Goal: Task Accomplishment & Management: Use online tool/utility

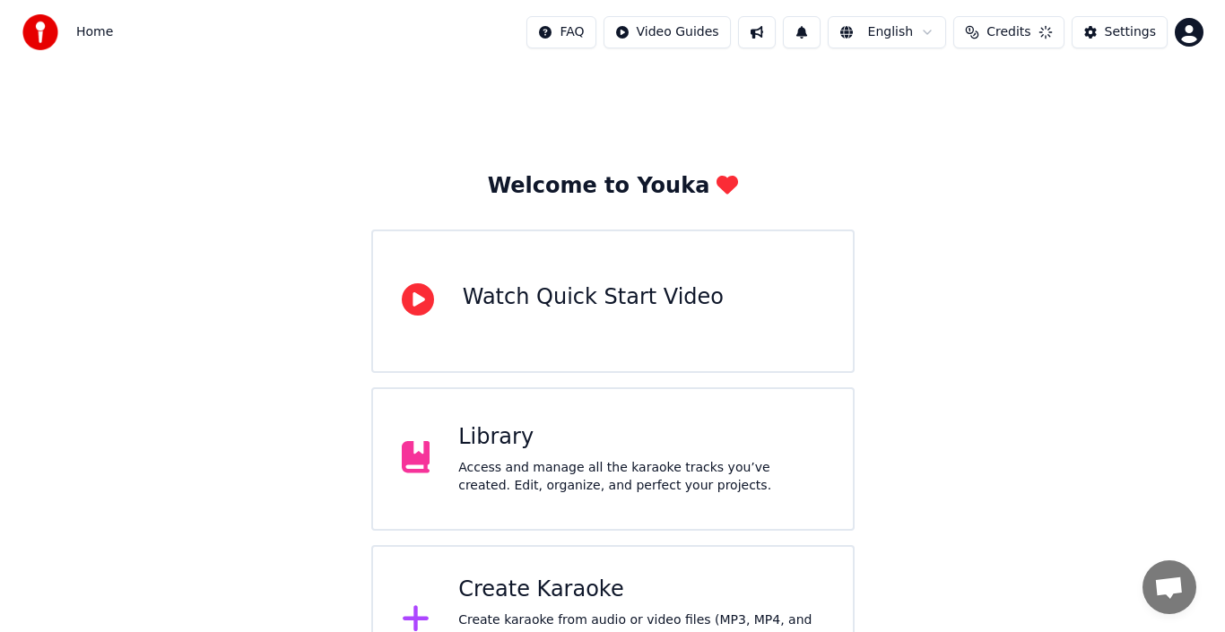
scroll to position [41, 0]
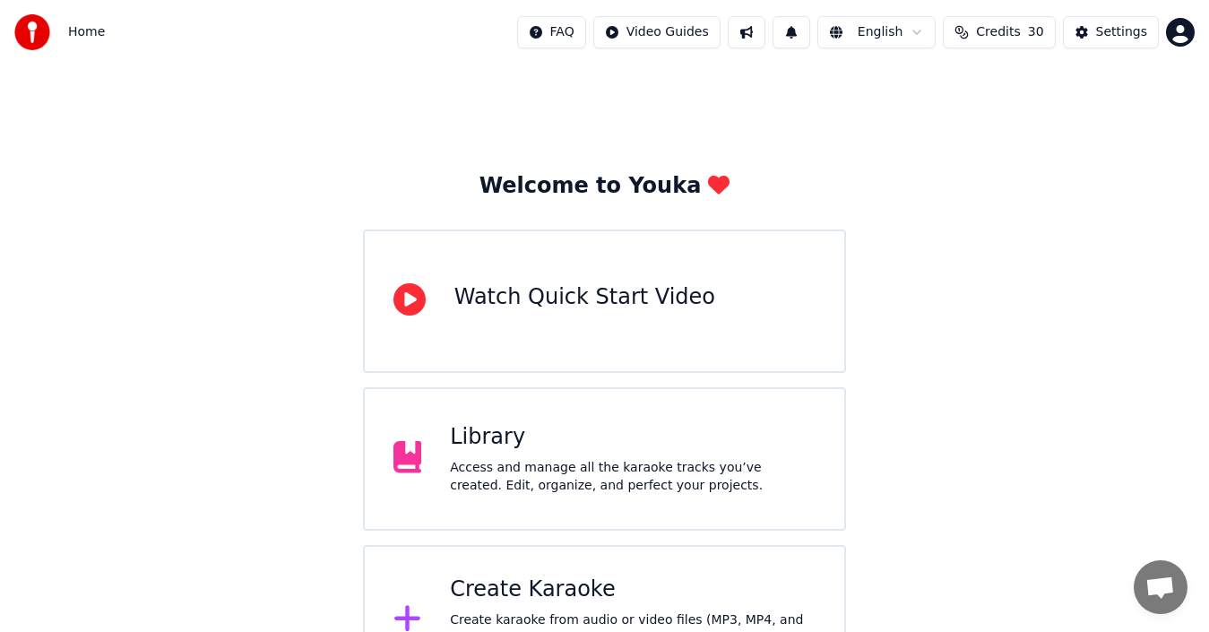
click at [594, 591] on div "Create Karaoke" at bounding box center [633, 590] width 366 height 29
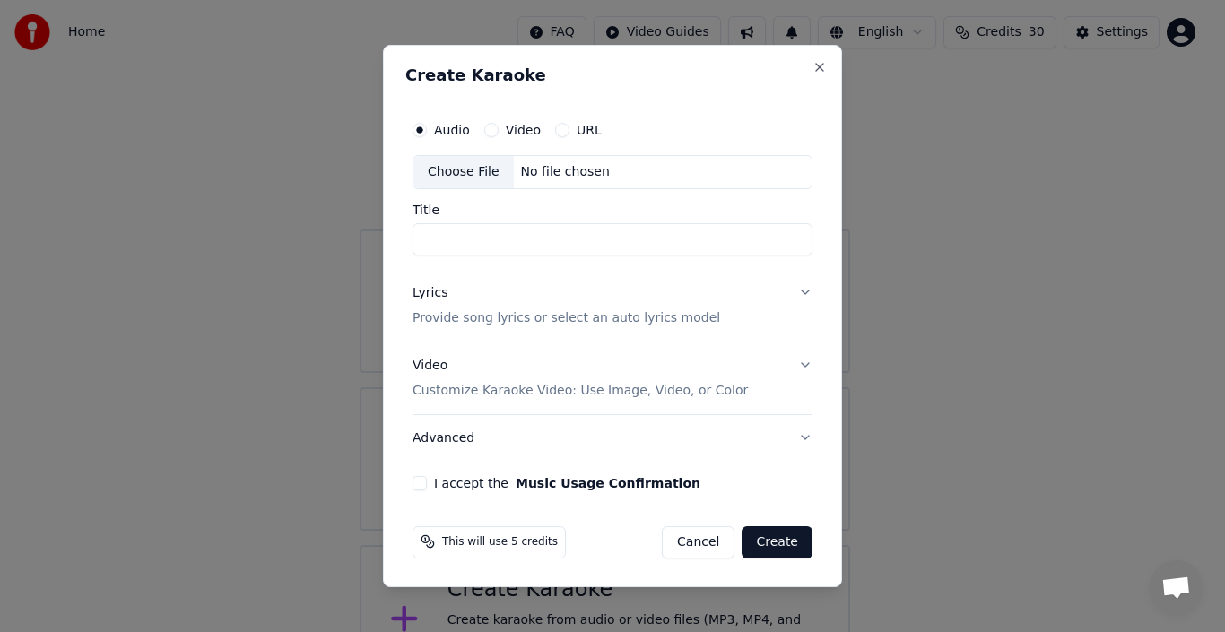
click at [477, 173] on div "Choose File" at bounding box center [463, 172] width 100 height 32
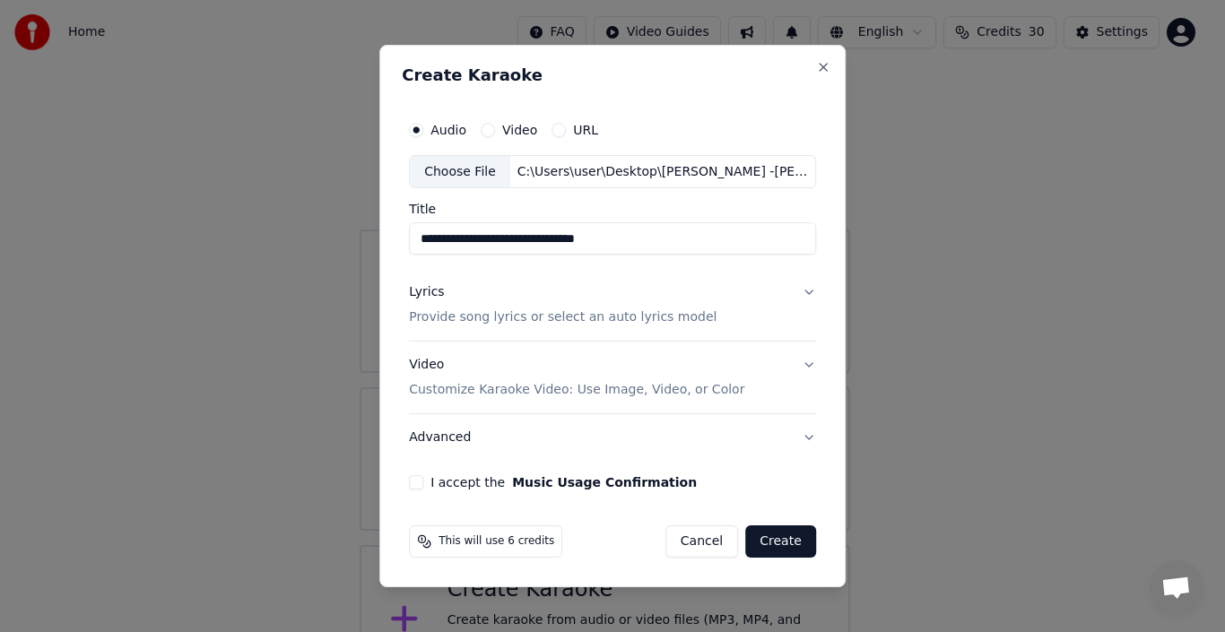
type input "**********"
click at [601, 394] on p "Customize Karaoke Video: Use Image, Video, or Color" at bounding box center [576, 390] width 335 height 18
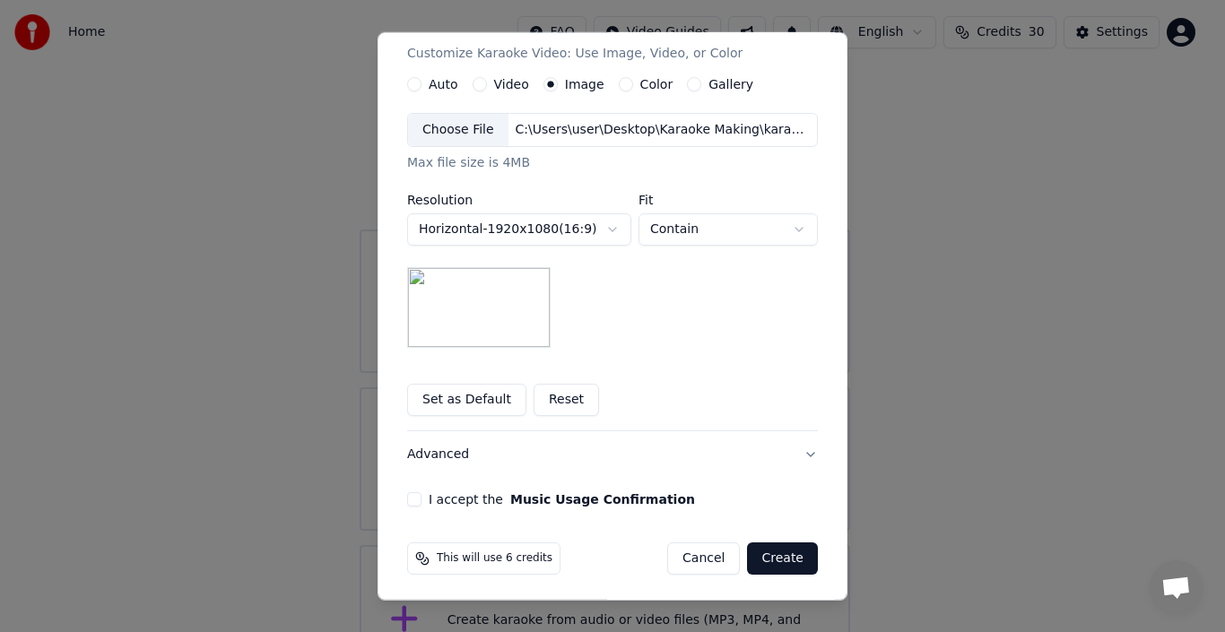
scroll to position [327, 0]
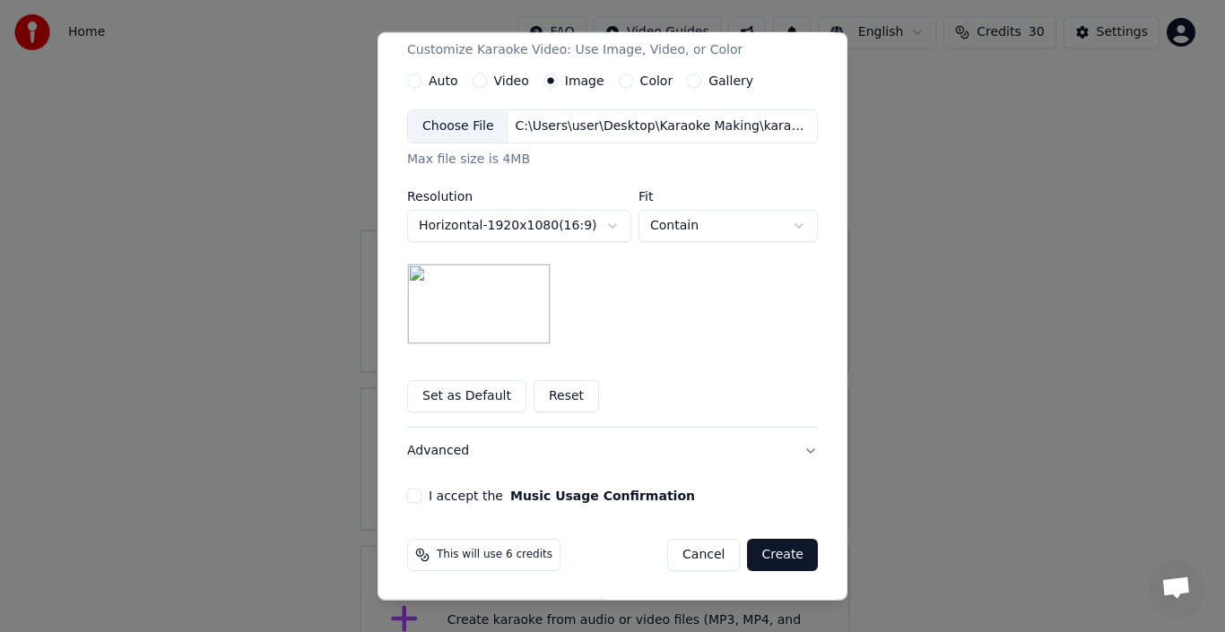
click at [551, 498] on button "Music Usage Confirmation" at bounding box center [602, 495] width 185 height 13
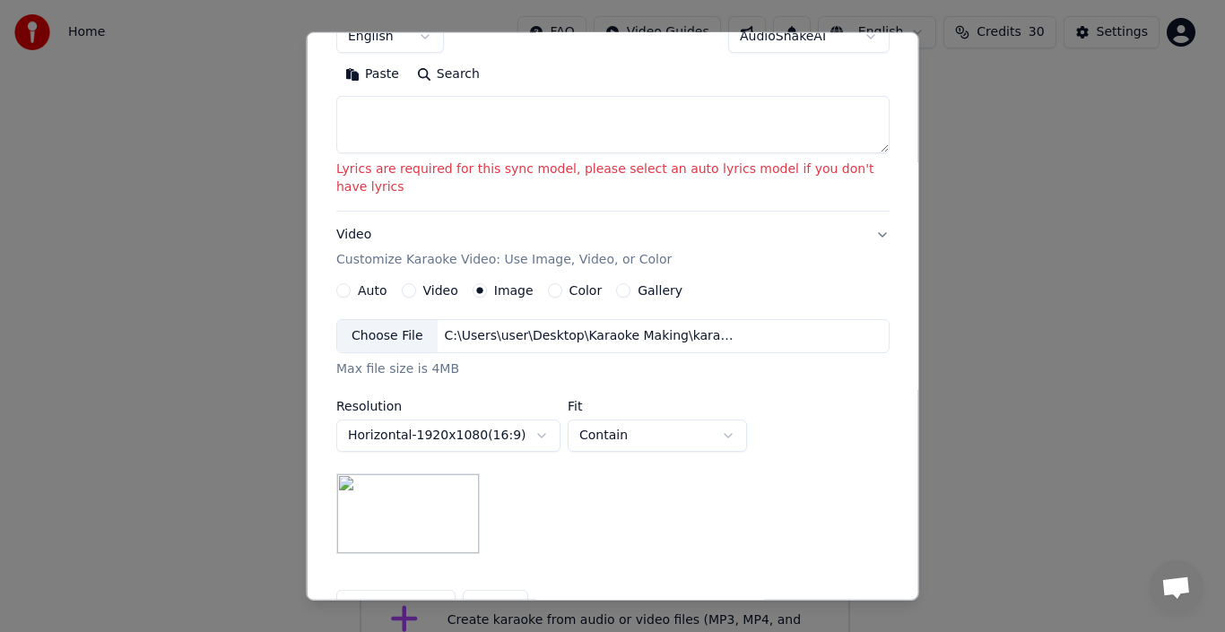
scroll to position [191, 0]
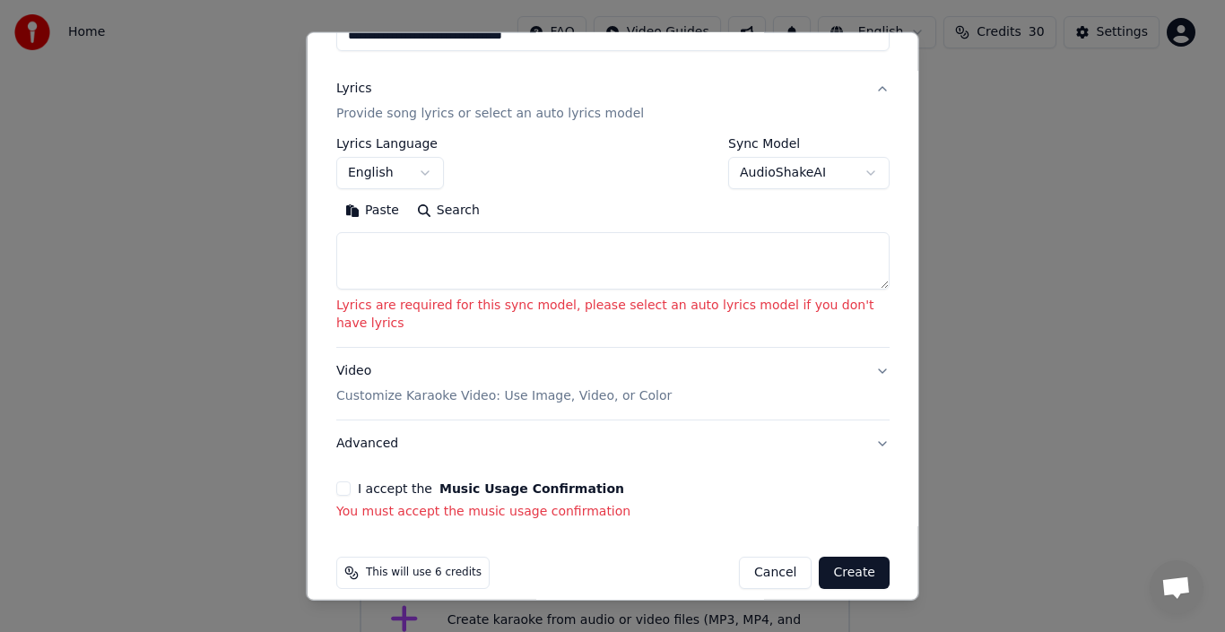
click at [359, 252] on textarea at bounding box center [612, 260] width 553 height 57
paste textarea "**********"
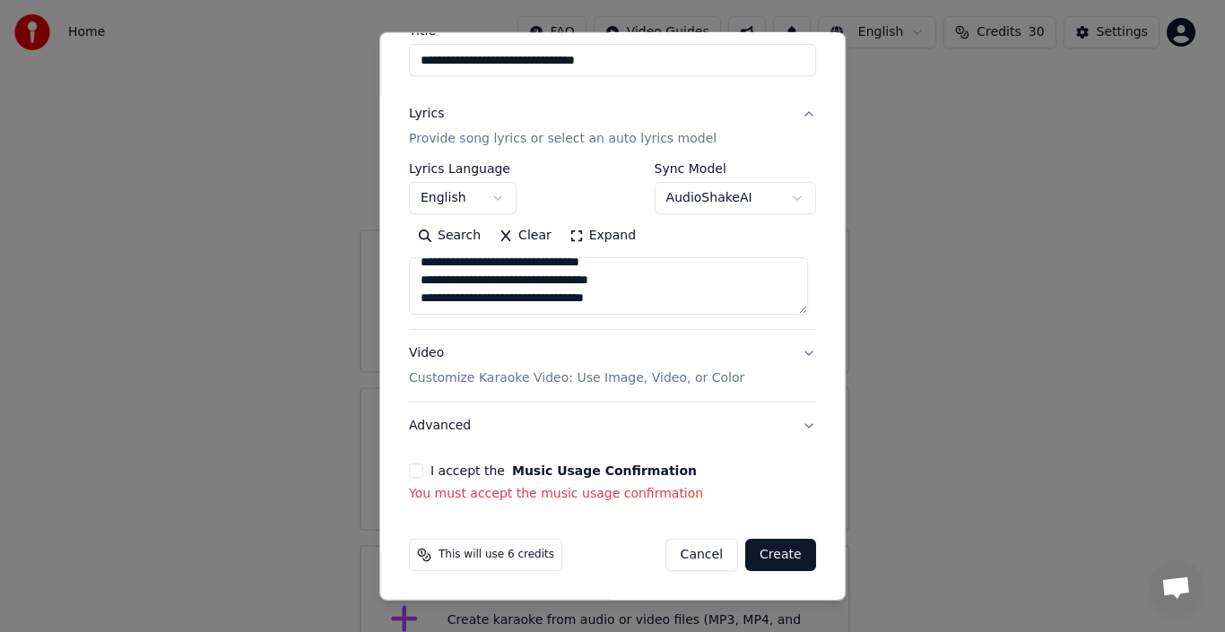
scroll to position [166, 0]
type textarea "**********"
click at [415, 471] on button "I accept the Music Usage Confirmation" at bounding box center [416, 470] width 14 height 14
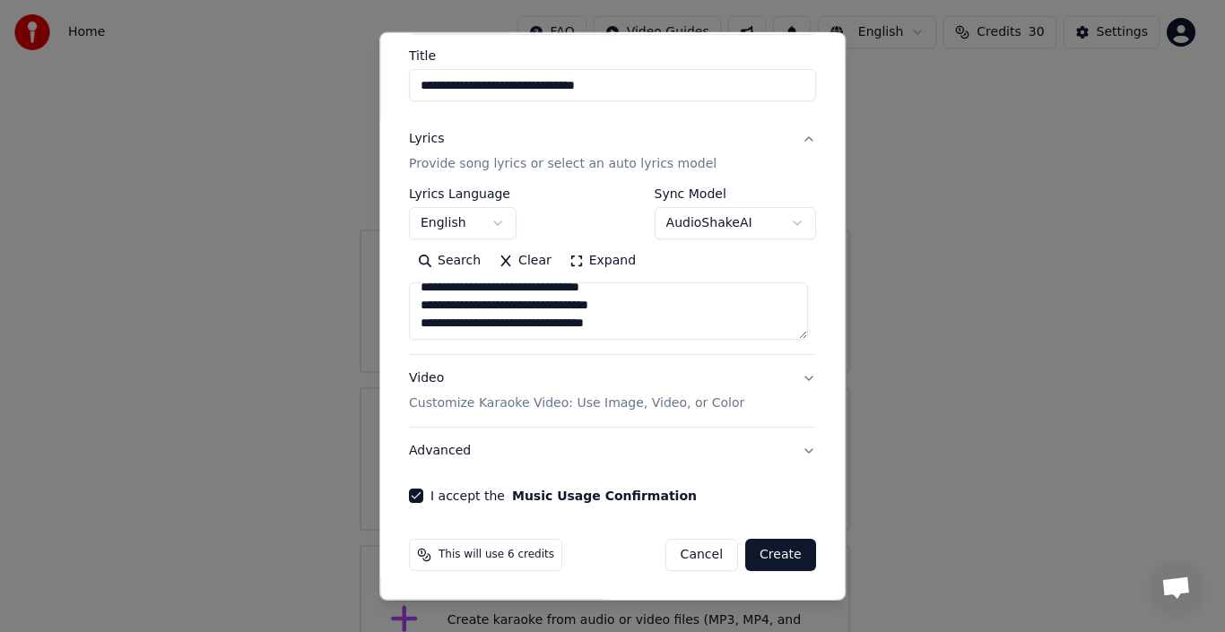
scroll to position [141, 0]
click at [766, 550] on button "Create" at bounding box center [780, 555] width 71 height 32
select select
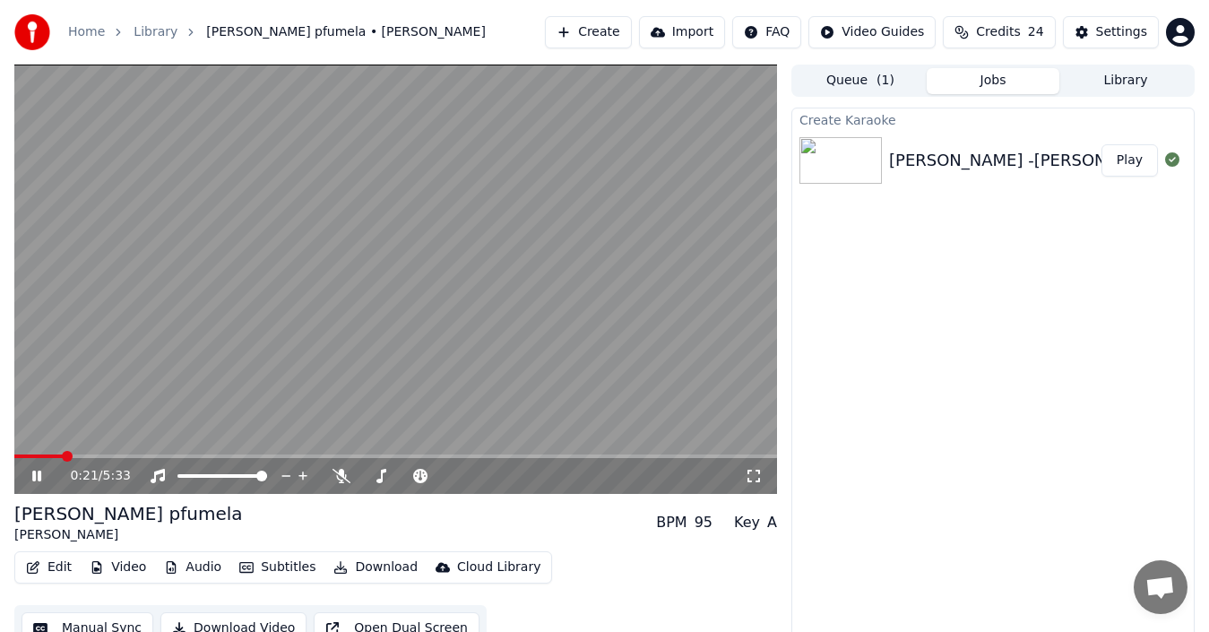
click at [32, 476] on icon at bounding box center [49, 476] width 41 height 14
click at [616, 33] on button "Create" at bounding box center [588, 32] width 87 height 32
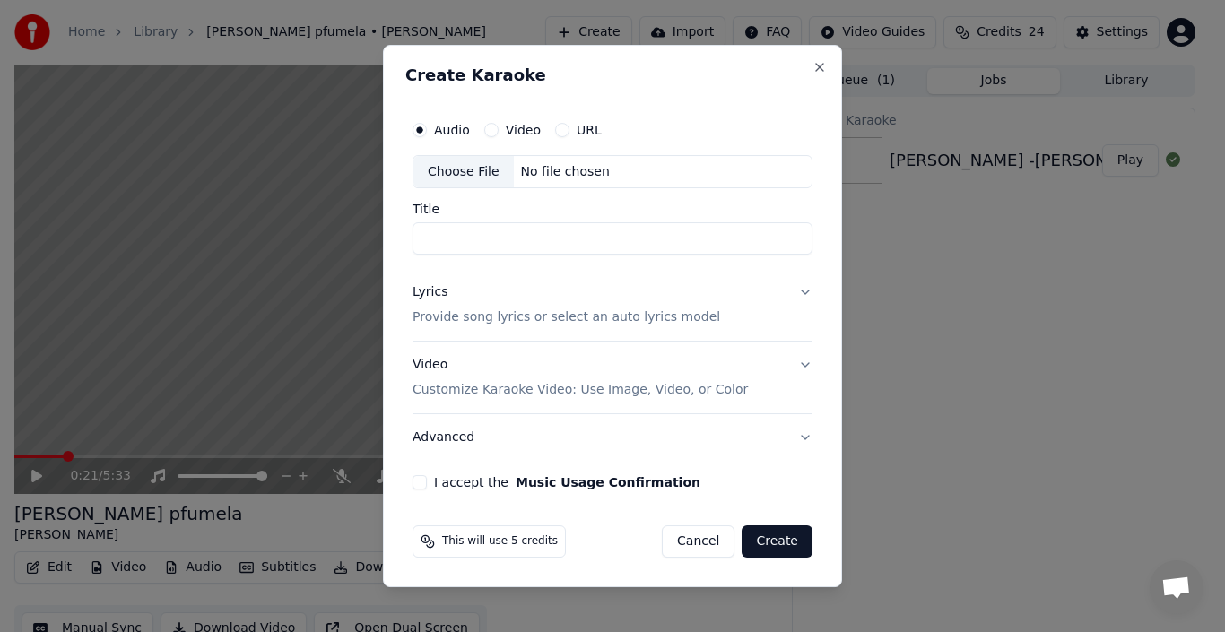
click at [452, 165] on div "Choose File" at bounding box center [463, 172] width 100 height 32
type input "**********"
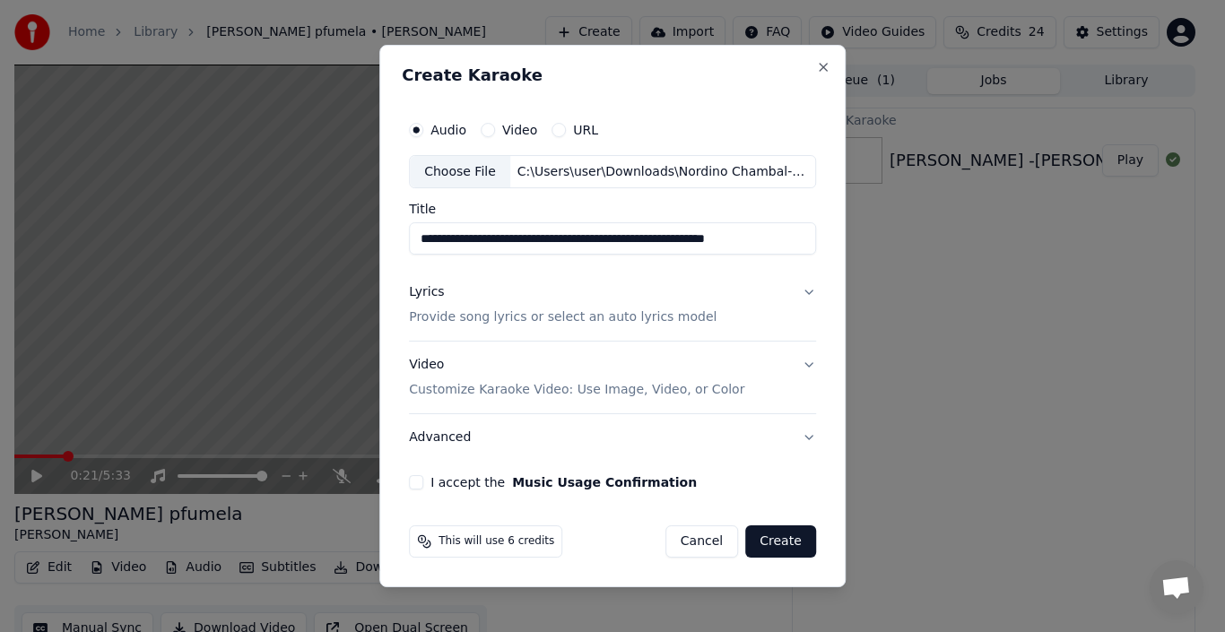
click at [432, 310] on p "Provide song lyrics or select an auto lyrics model" at bounding box center [562, 318] width 307 height 18
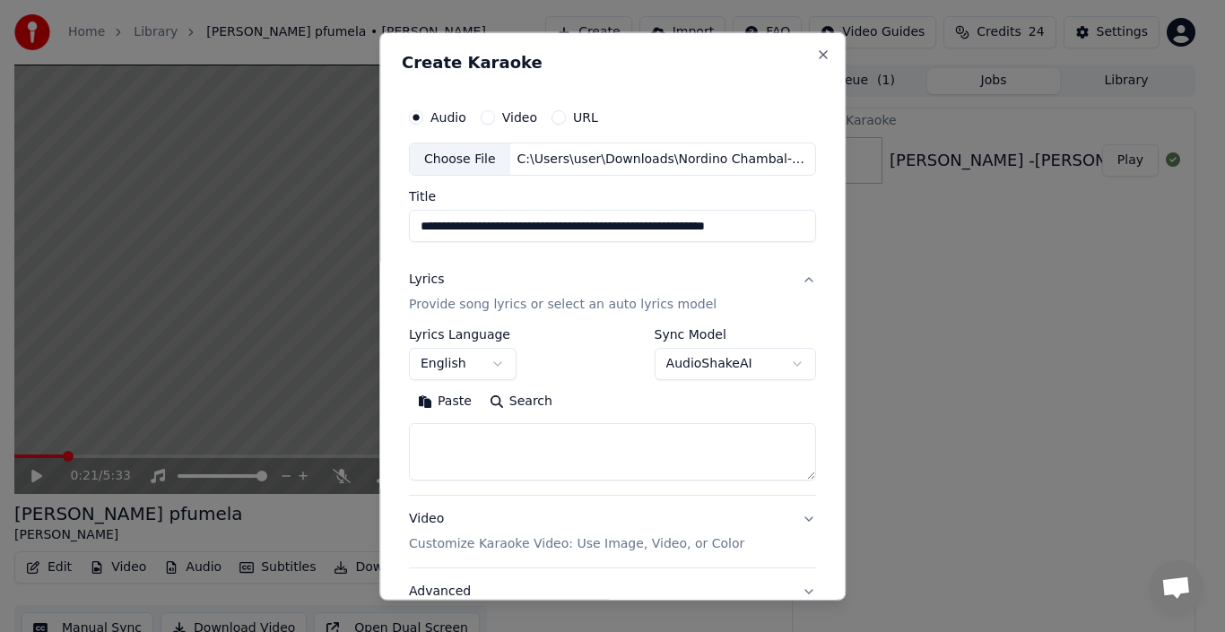
click at [463, 448] on textarea at bounding box center [612, 451] width 407 height 57
paste textarea "**********"
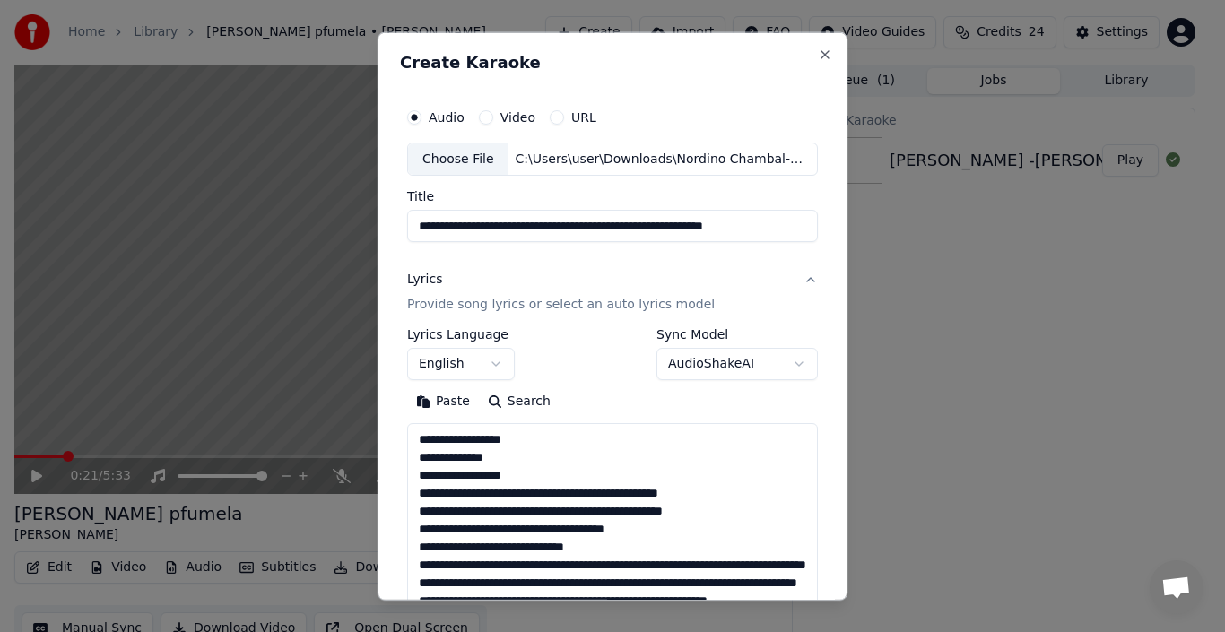
scroll to position [632, 0]
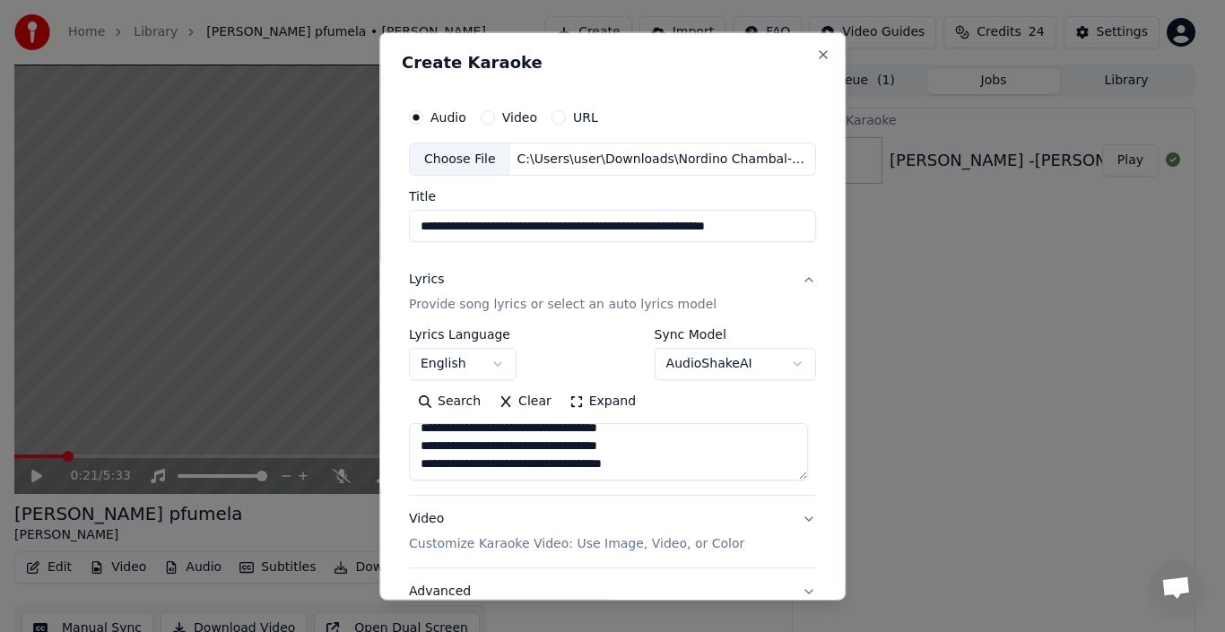
type textarea "**********"
click at [627, 544] on p "Customize Karaoke Video: Use Image, Video, or Color" at bounding box center [576, 544] width 335 height 18
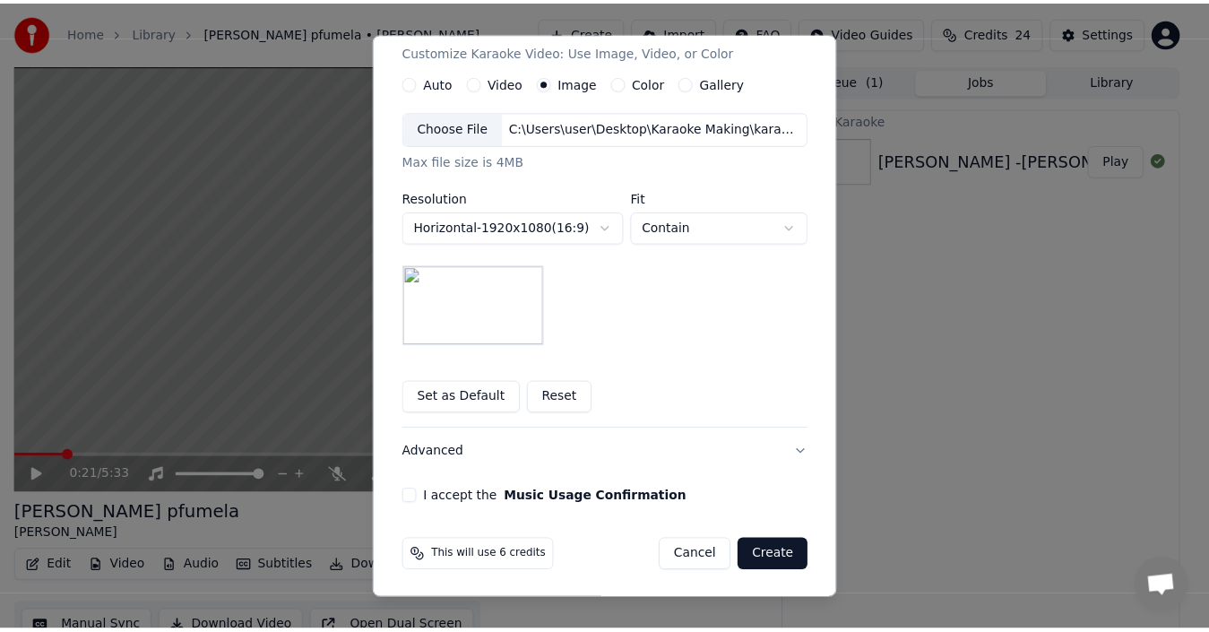
scroll to position [327, 0]
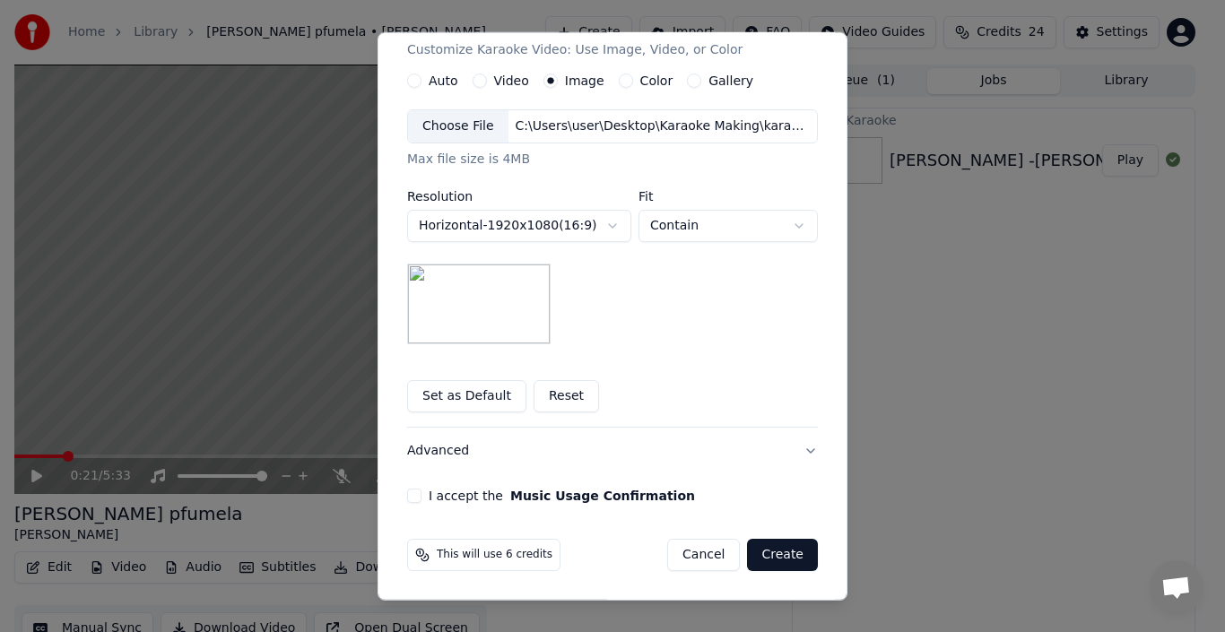
click at [407, 492] on button "I accept the Music Usage Confirmation" at bounding box center [414, 496] width 14 height 14
click at [775, 557] on button "Create" at bounding box center [782, 555] width 71 height 32
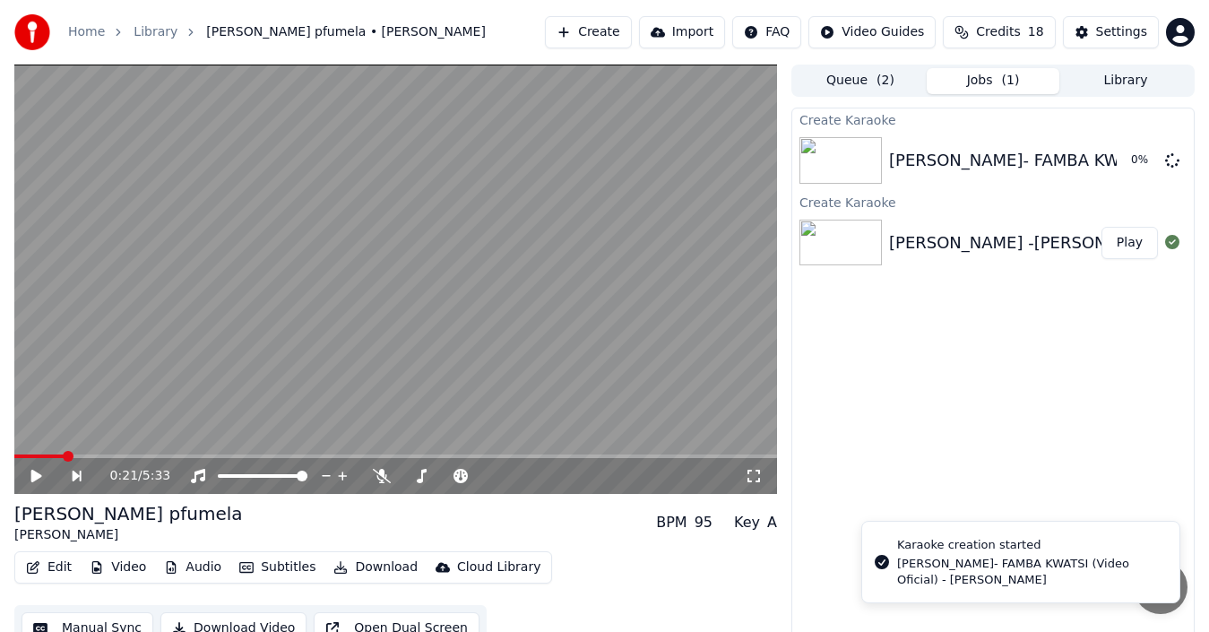
click at [17, 457] on span at bounding box center [38, 457] width 49 height 4
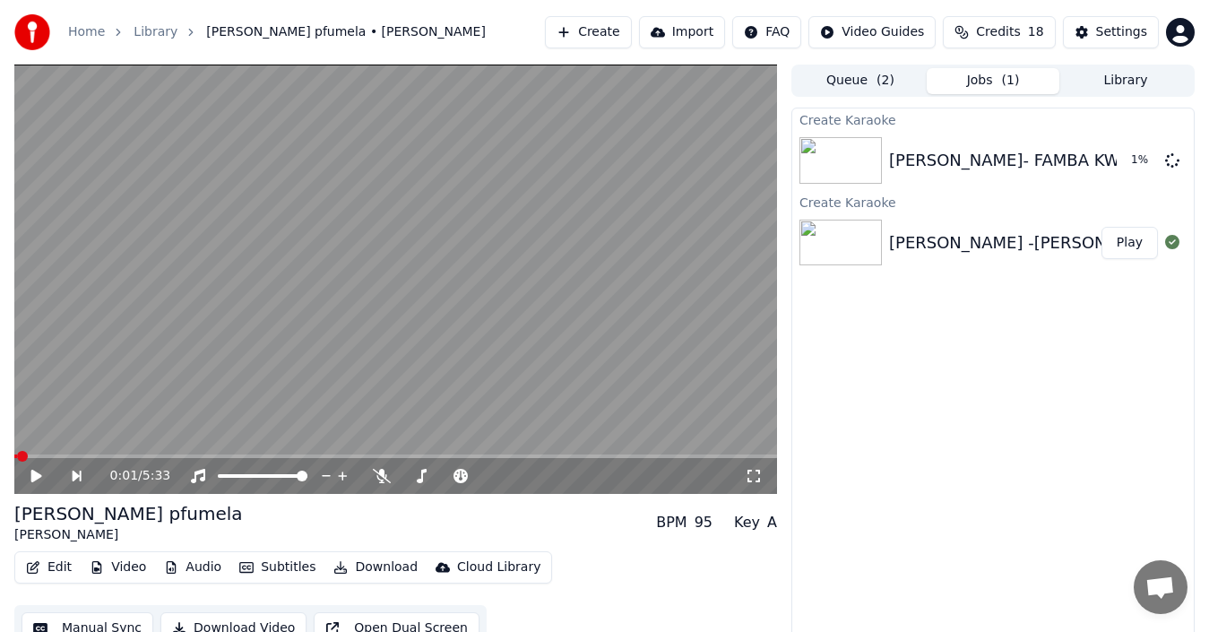
click at [29, 472] on icon at bounding box center [49, 476] width 40 height 14
click at [14, 456] on span at bounding box center [19, 456] width 11 height 11
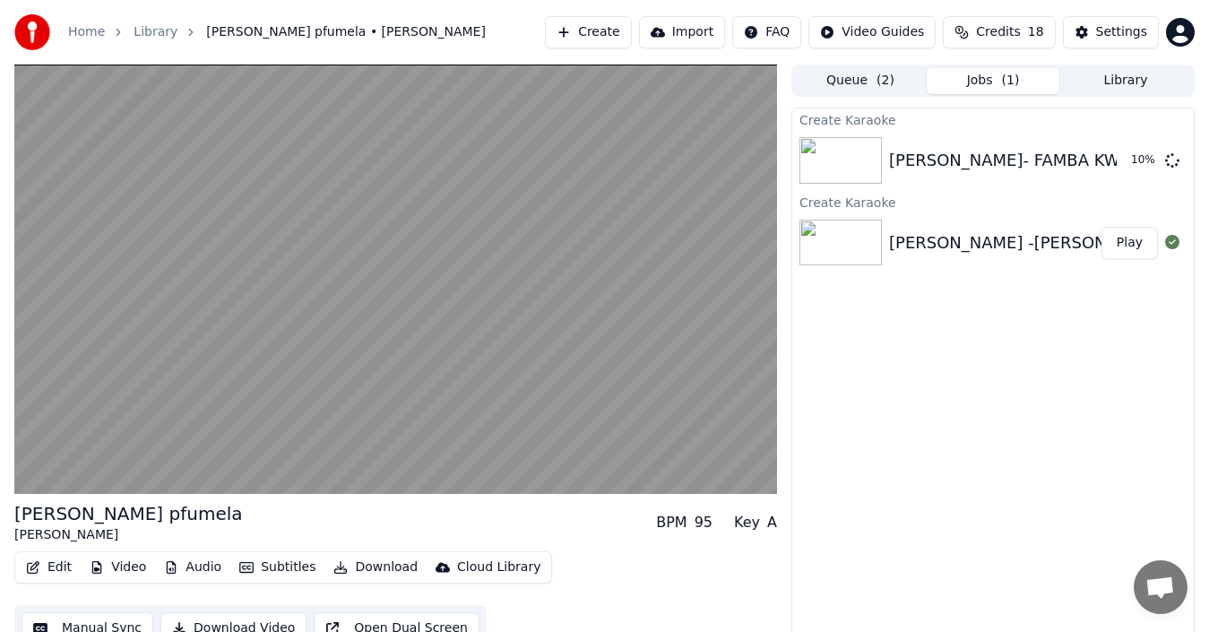
scroll to position [20, 0]
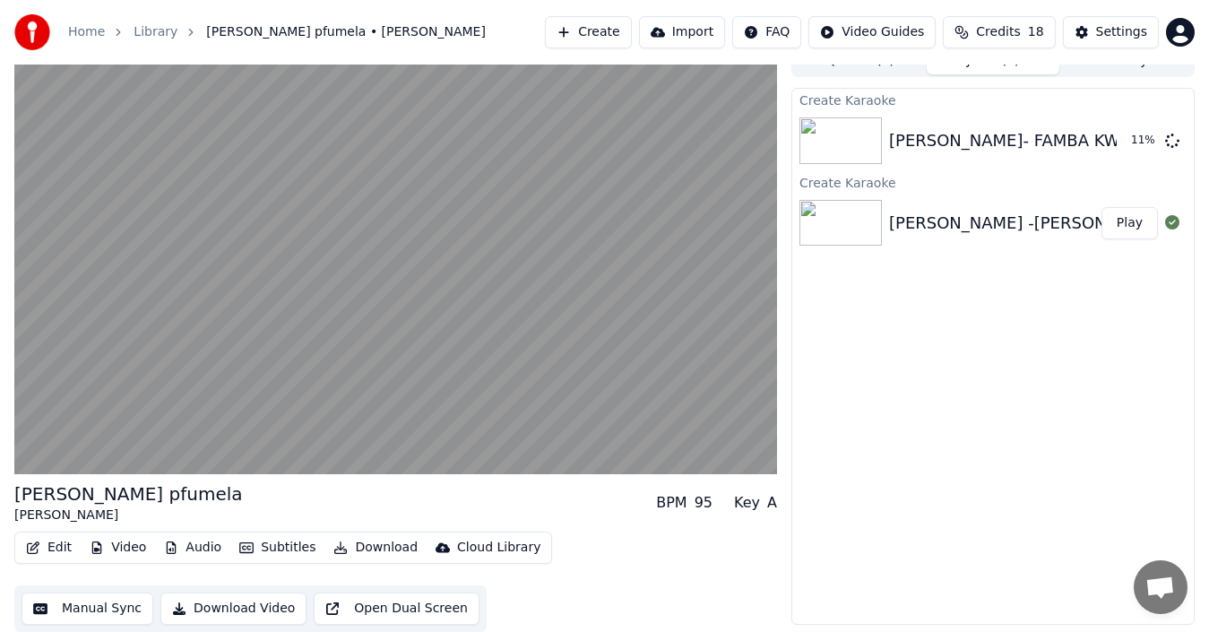
click at [108, 614] on button "Manual Sync" at bounding box center [88, 609] width 132 height 32
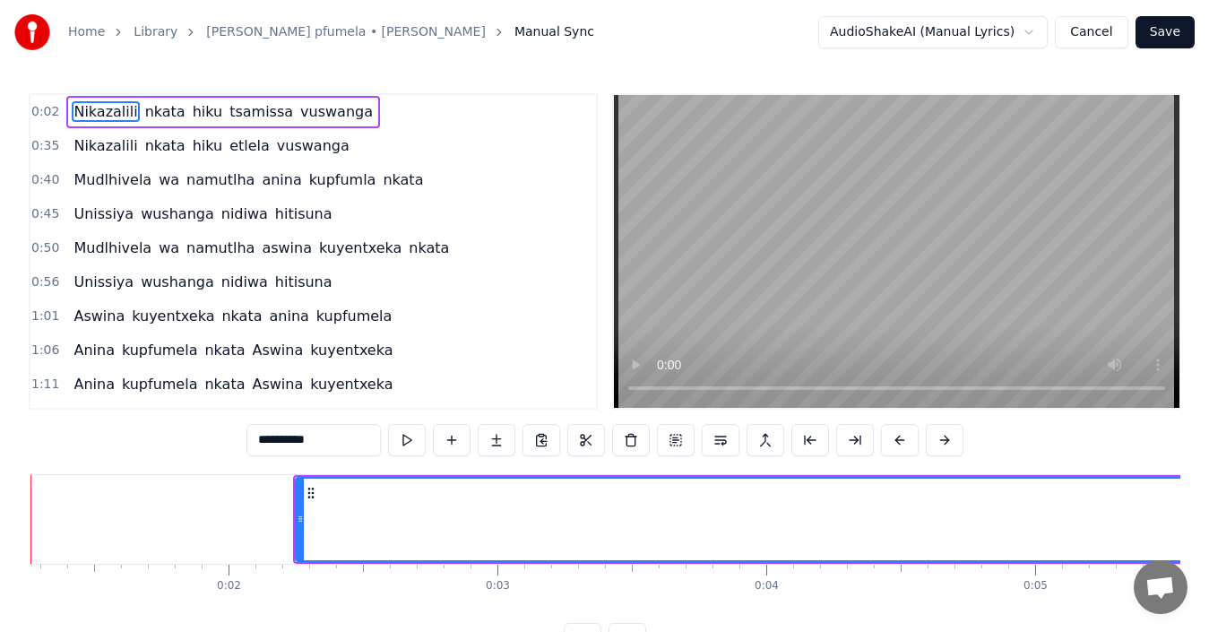
scroll to position [0, 250]
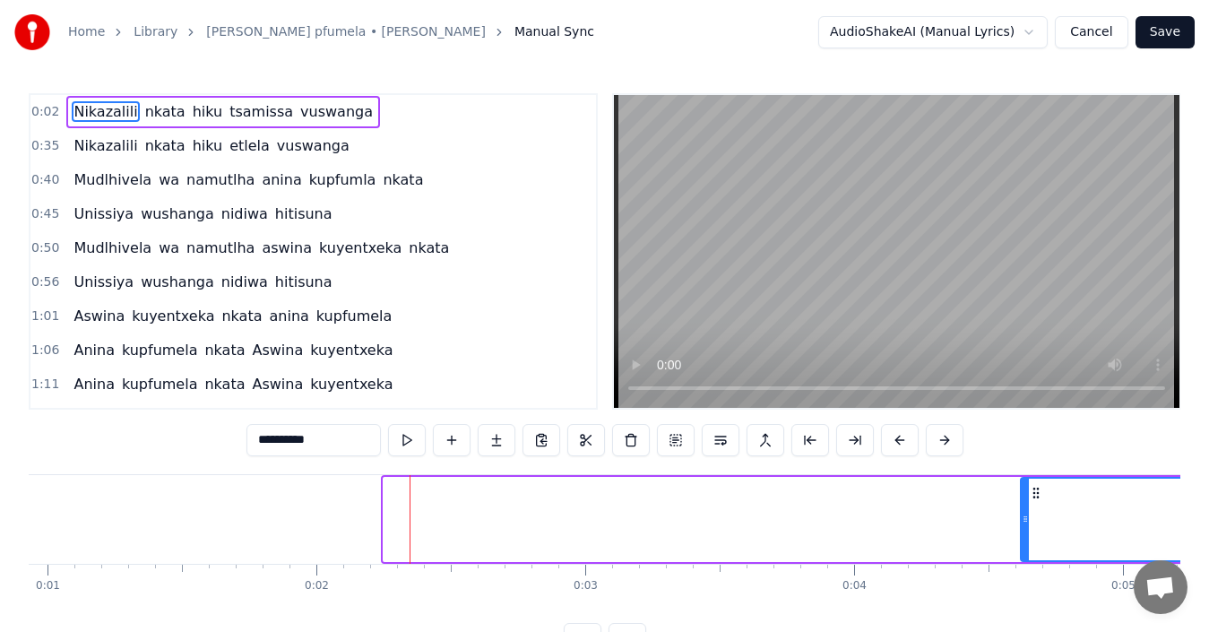
drag, startPoint x: 385, startPoint y: 546, endPoint x: 1022, endPoint y: 538, distance: 637.5
click at [1022, 538] on div at bounding box center [1025, 520] width 7 height 82
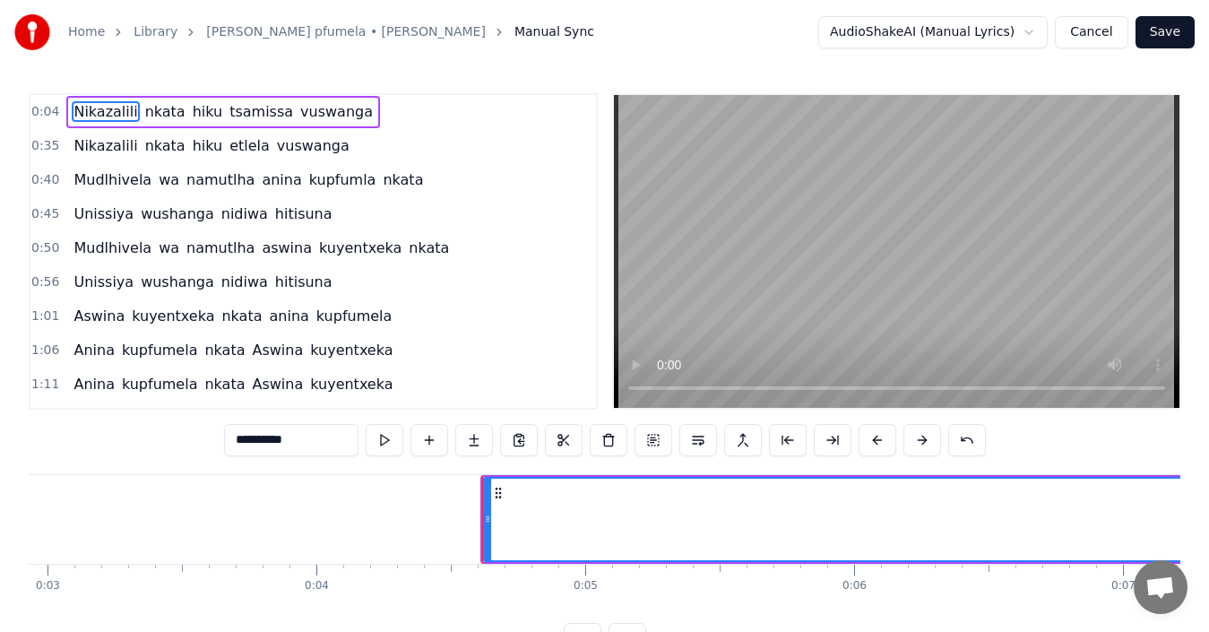
scroll to position [0, 1218]
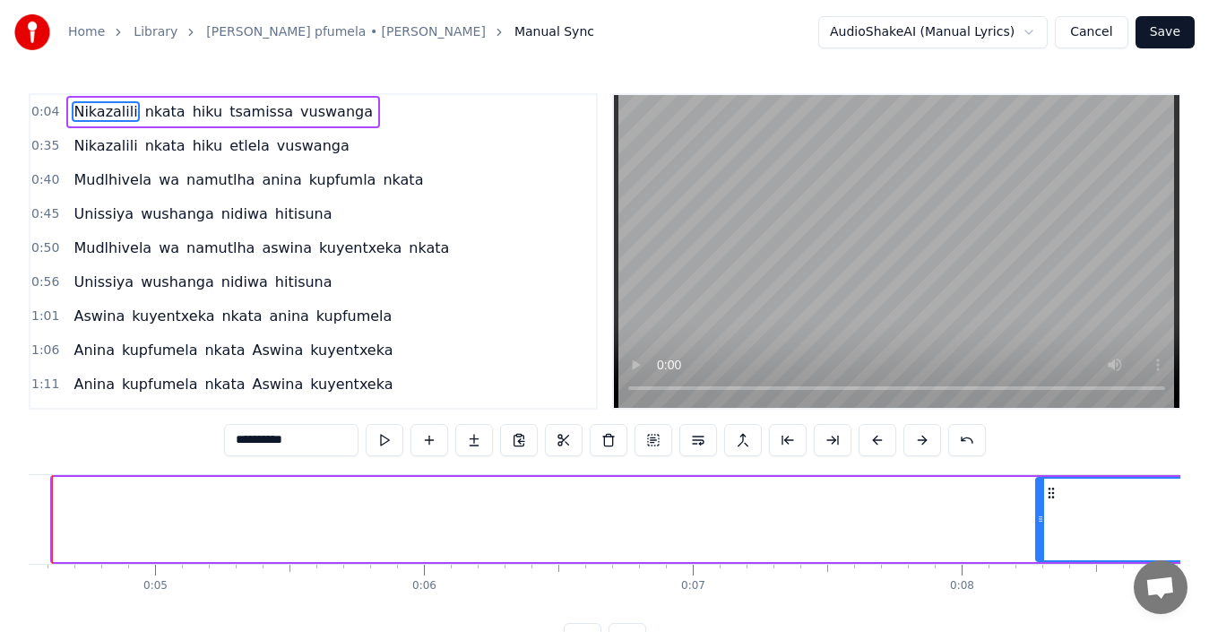
drag, startPoint x: 55, startPoint y: 537, endPoint x: 1038, endPoint y: 533, distance: 983.5
click at [1038, 533] on div at bounding box center [1040, 520] width 7 height 82
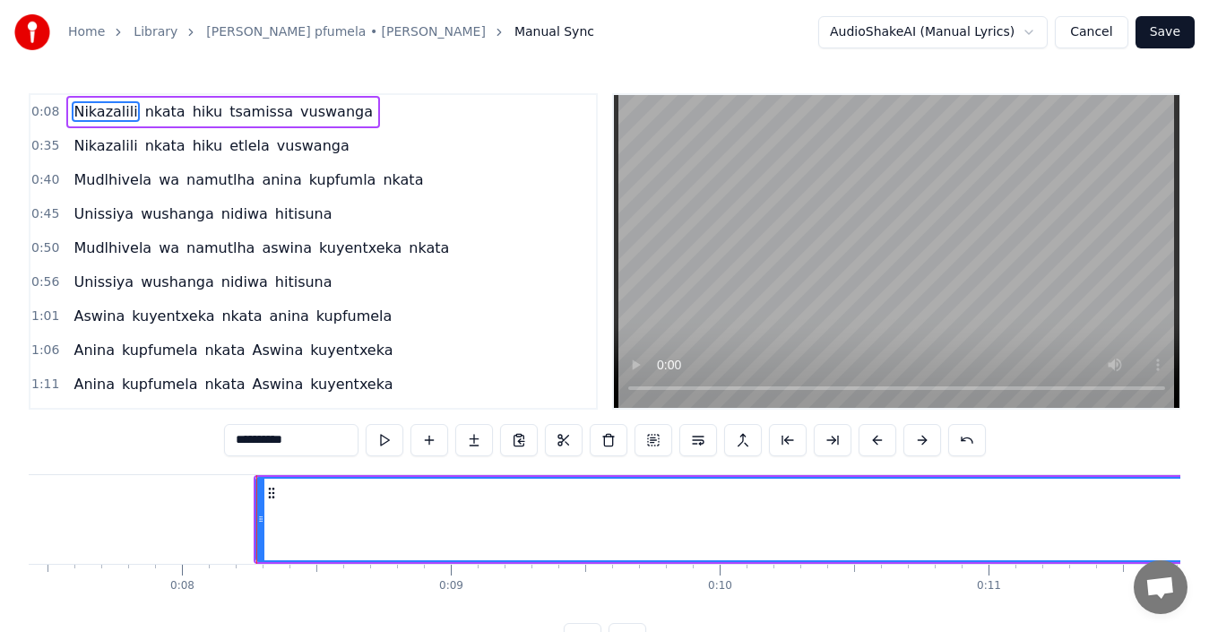
scroll to position [0, 2043]
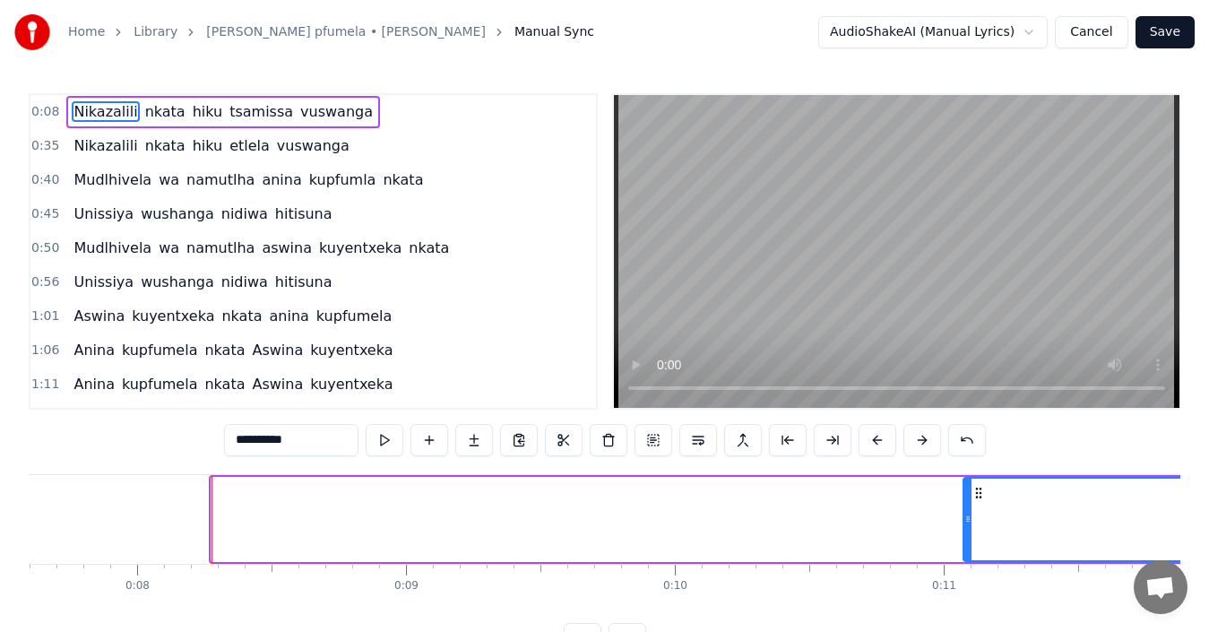
drag, startPoint x: 214, startPoint y: 518, endPoint x: 966, endPoint y: 574, distance: 754.2
click at [966, 574] on div "Nikazalili nkata hiku tsamissa vuswanga Nikazalili nkata hiku etlela vuswanga M…" at bounding box center [605, 541] width 1152 height 134
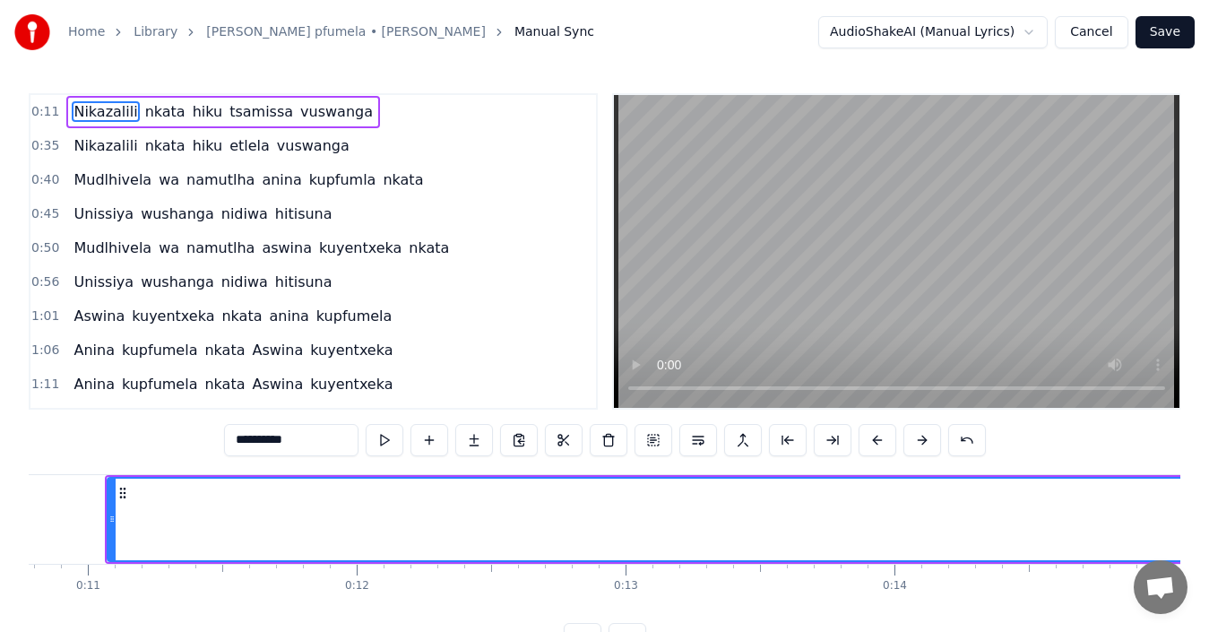
scroll to position [0, 2904]
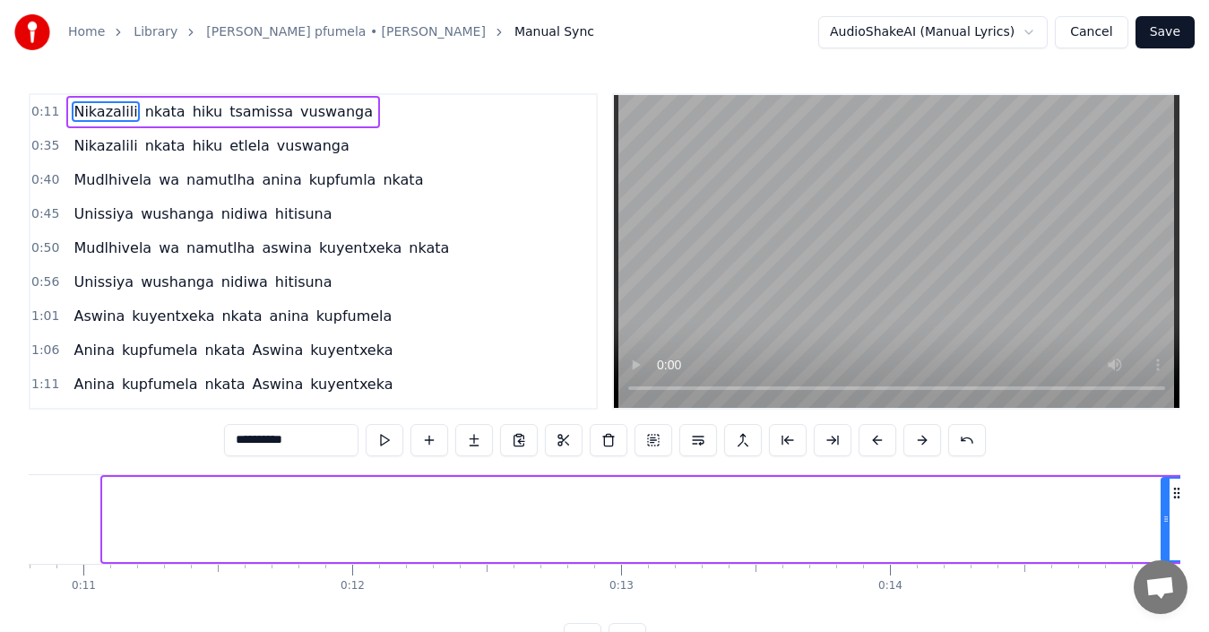
drag, startPoint x: 107, startPoint y: 523, endPoint x: 1165, endPoint y: 554, distance: 1059.2
click at [1165, 554] on div at bounding box center [1166, 520] width 7 height 82
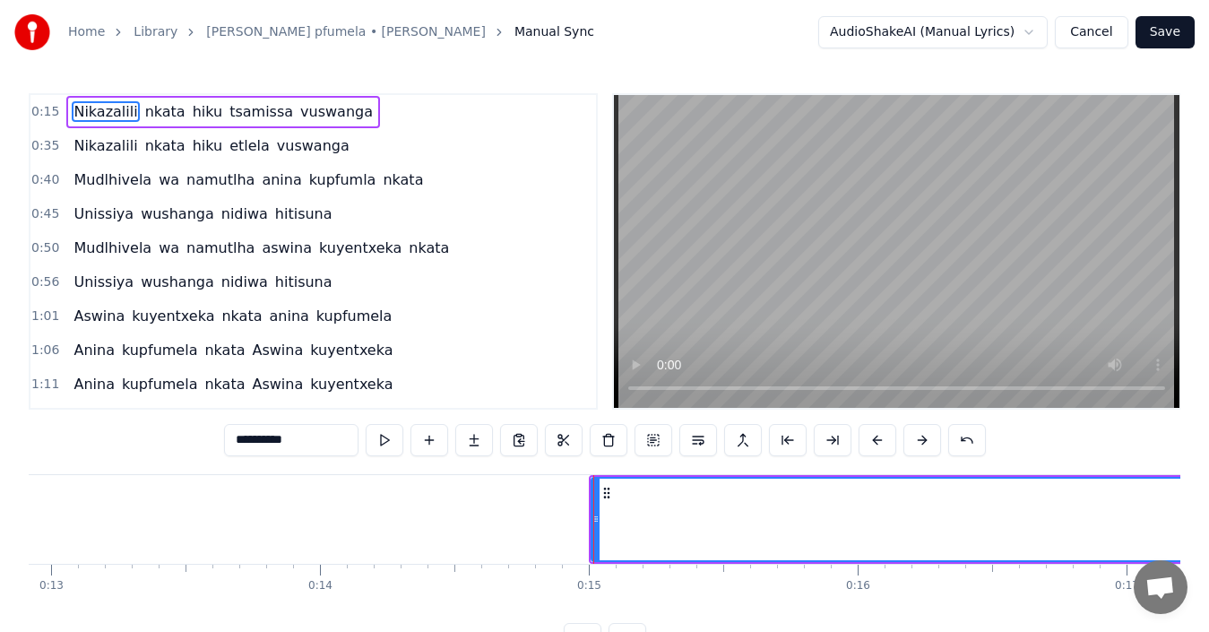
scroll to position [0, 3949]
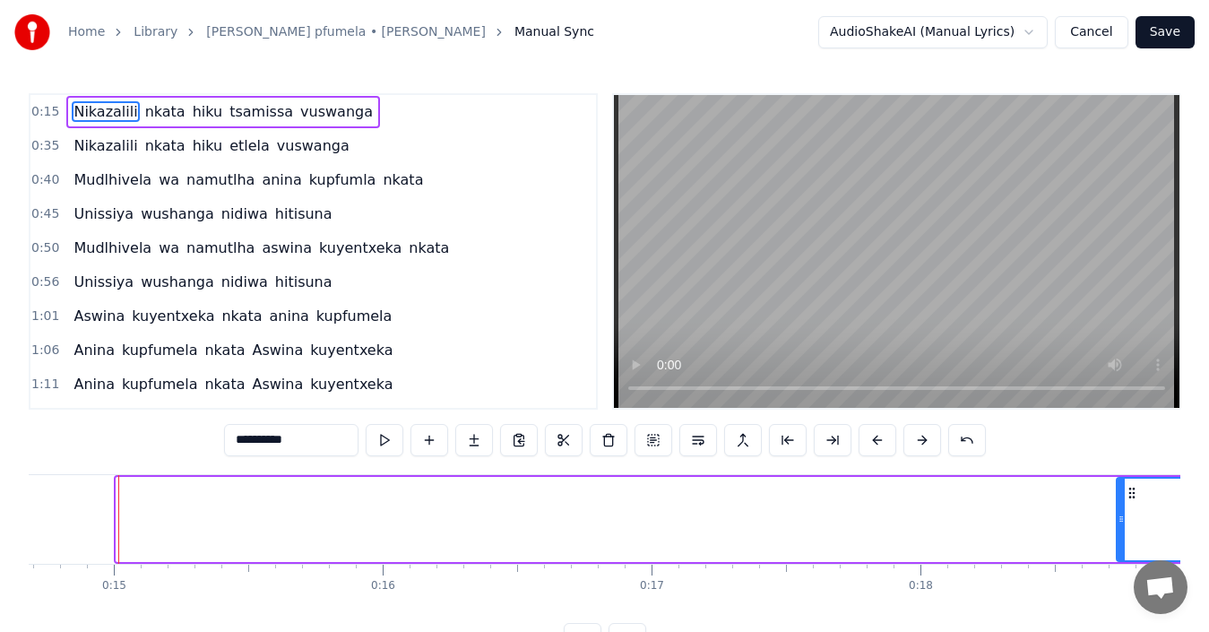
drag, startPoint x: 121, startPoint y: 520, endPoint x: 1122, endPoint y: 522, distance: 1000.5
click at [1122, 522] on icon at bounding box center [1121, 519] width 7 height 14
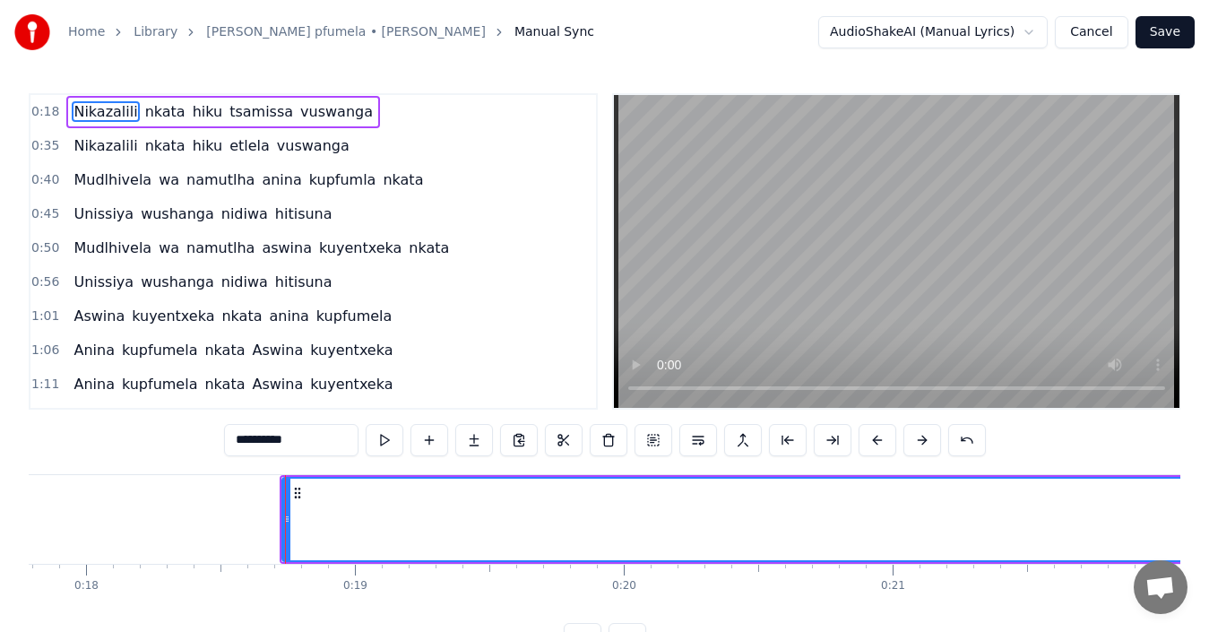
scroll to position [0, 4950]
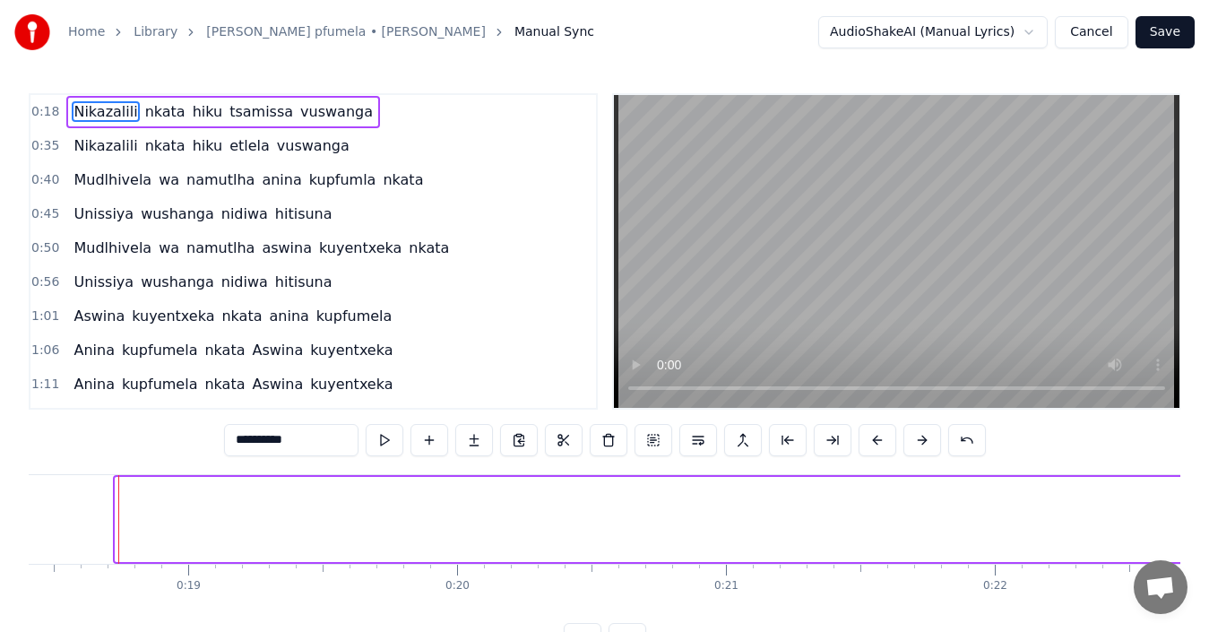
drag, startPoint x: 120, startPoint y: 525, endPoint x: 1188, endPoint y: 550, distance: 1068.0
click at [1188, 550] on div "Home Library [PERSON_NAME] • [PERSON_NAME] Nhantumbo Manual Sync AudioShakeAI (…" at bounding box center [604, 327] width 1209 height 655
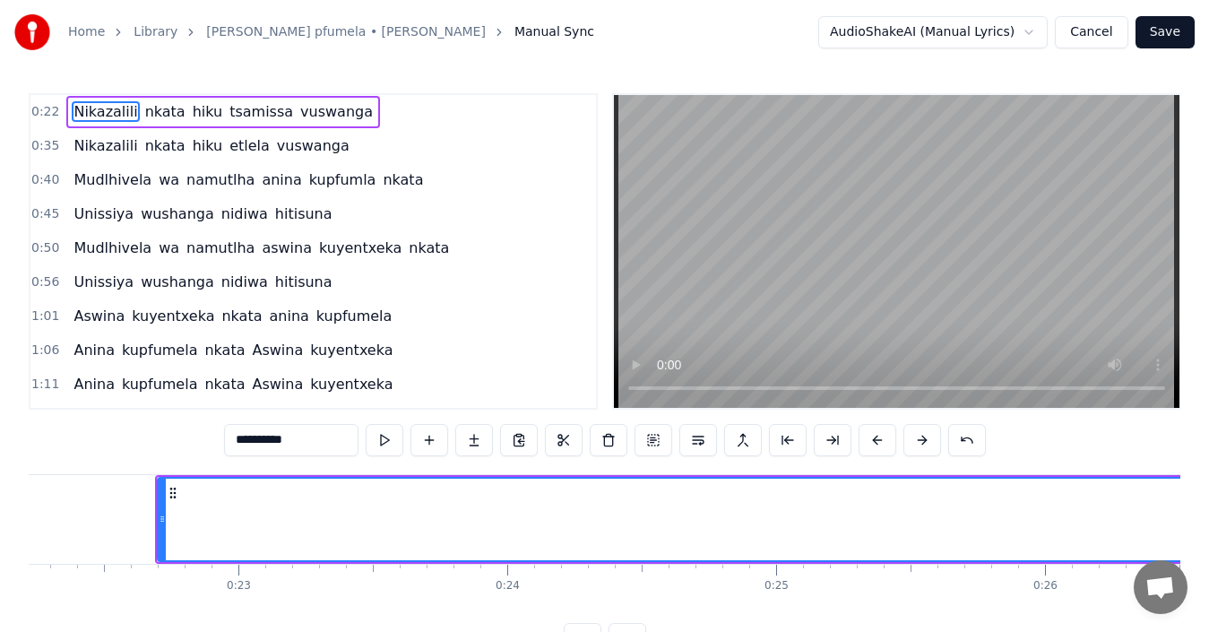
scroll to position [0, 6026]
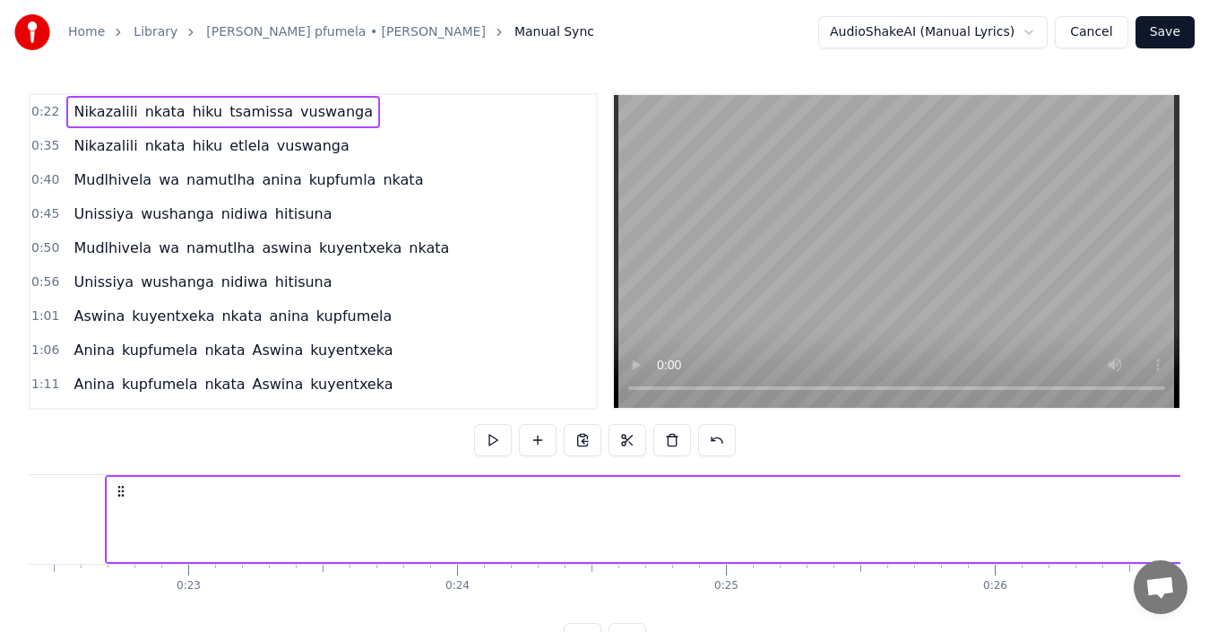
scroll to position [0, 6015]
drag, startPoint x: 120, startPoint y: 518, endPoint x: 293, endPoint y: 518, distance: 173.0
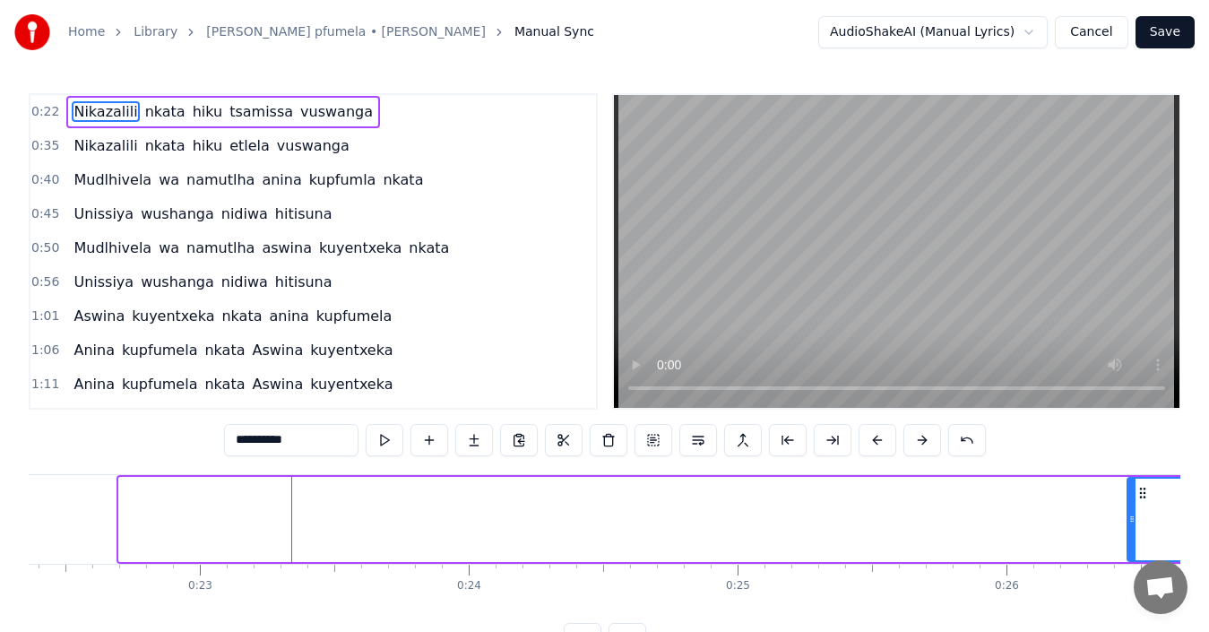
drag, startPoint x: 120, startPoint y: 520, endPoint x: 1129, endPoint y: 541, distance: 1008.8
click at [1129, 541] on div at bounding box center [1132, 520] width 7 height 82
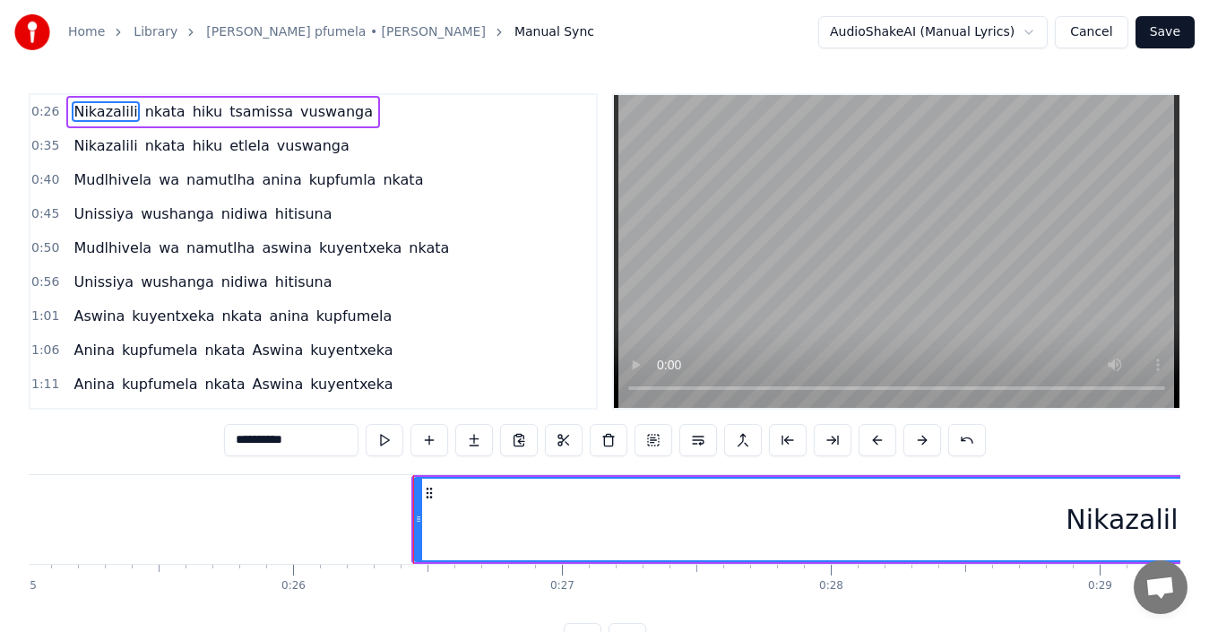
scroll to position [0, 7023]
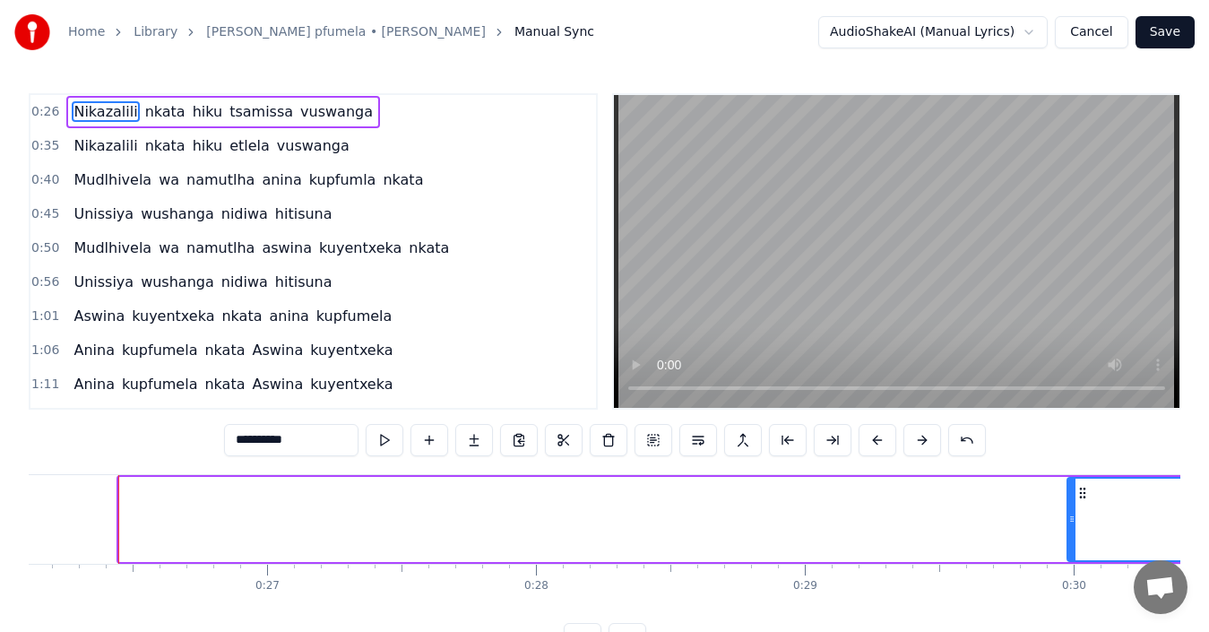
drag, startPoint x: 122, startPoint y: 521, endPoint x: 1070, endPoint y: 571, distance: 949.8
click at [1070, 571] on div "Nikazalili nkata hiku tsamissa vuswanga Nikazalili nkata hiku etlela vuswanga M…" at bounding box center [605, 541] width 1152 height 134
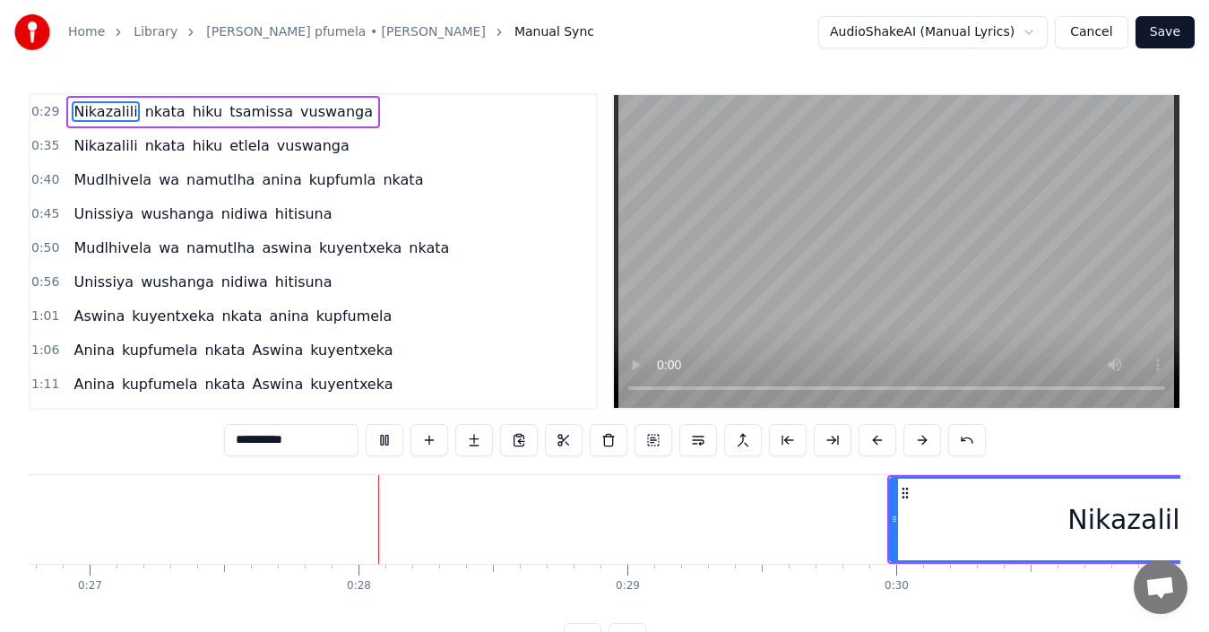
scroll to position [0, 7263]
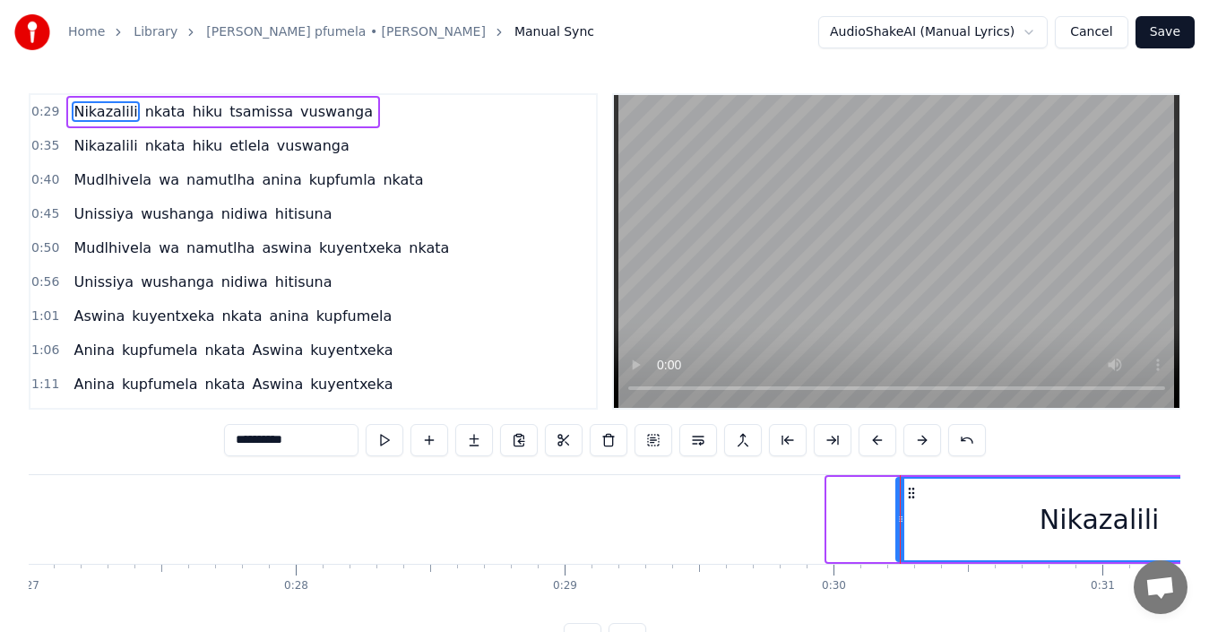
drag, startPoint x: 835, startPoint y: 536, endPoint x: 905, endPoint y: 545, distance: 70.5
click at [905, 545] on div at bounding box center [900, 520] width 7 height 82
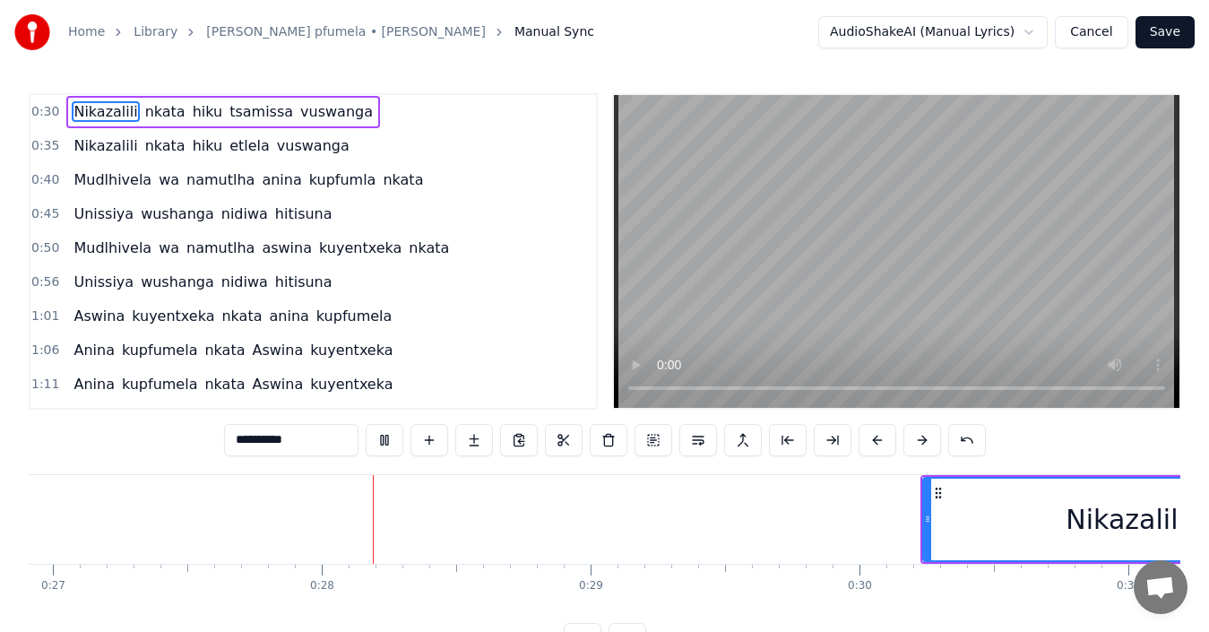
scroll to position [0, 7349]
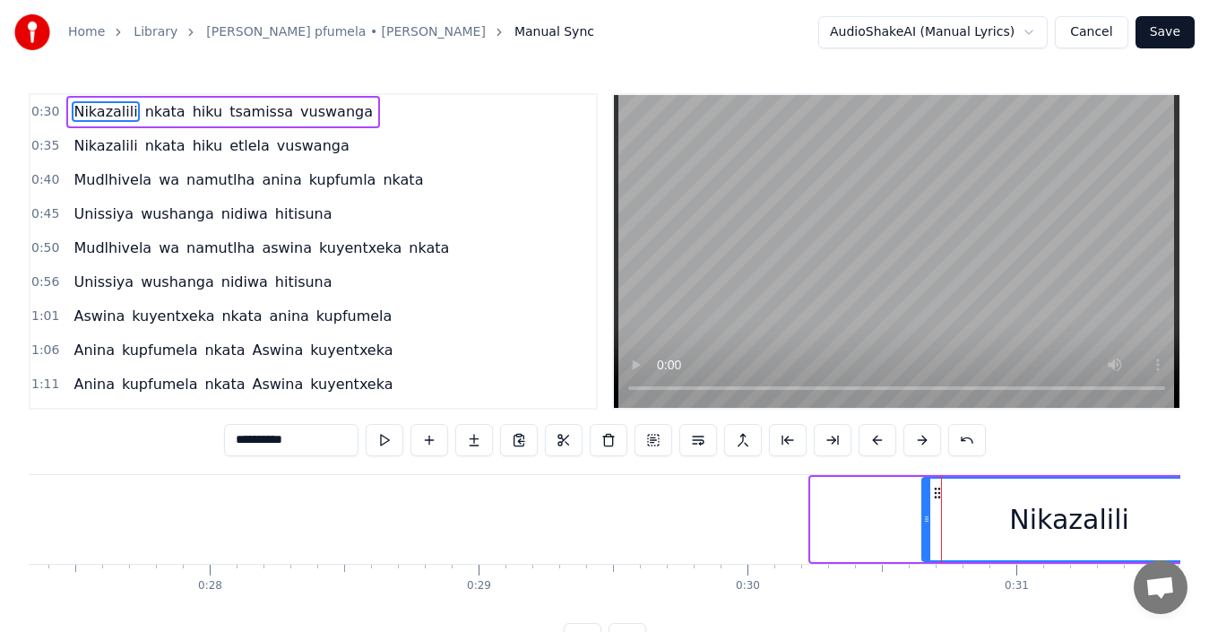
drag, startPoint x: 817, startPoint y: 522, endPoint x: 928, endPoint y: 519, distance: 111.2
click at [928, 519] on icon at bounding box center [926, 519] width 7 height 14
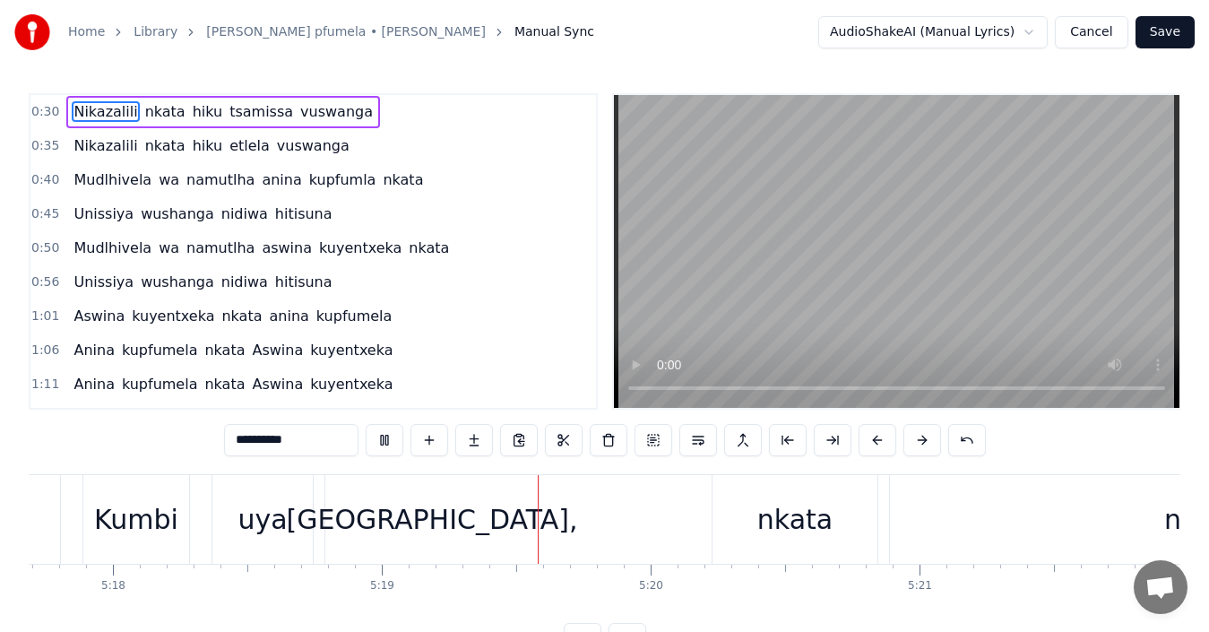
scroll to position [0, 85712]
